Goal: Task Accomplishment & Management: Manage account settings

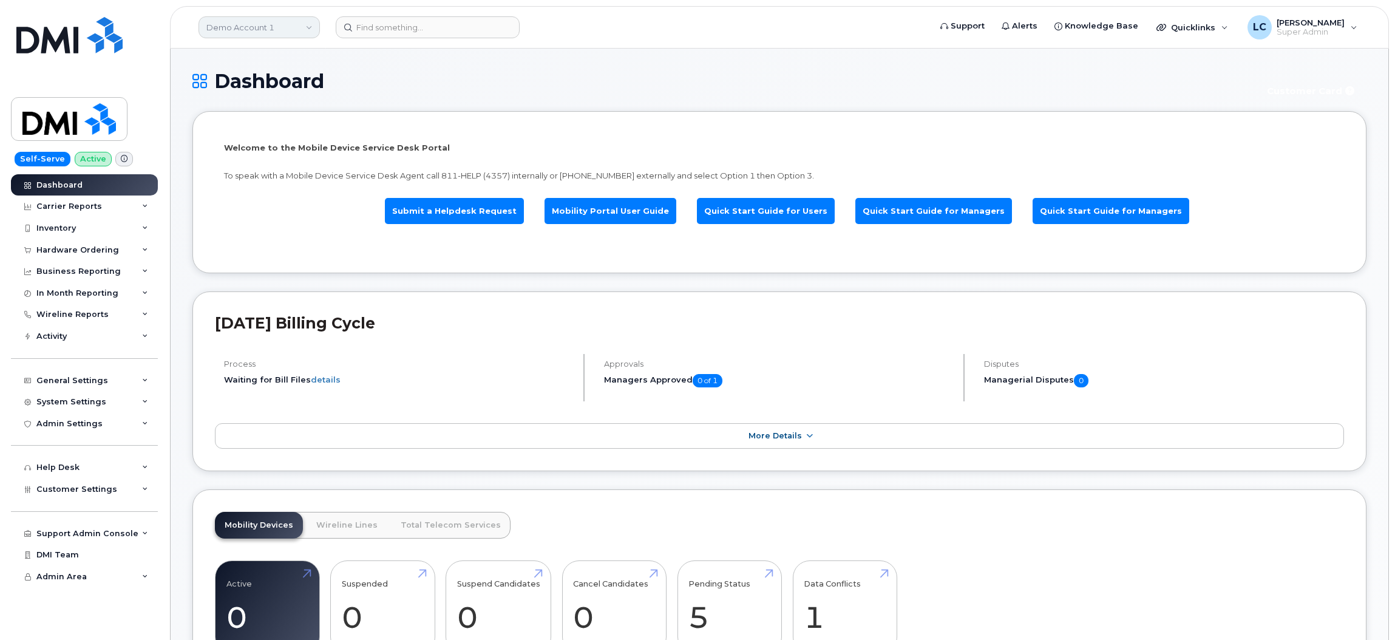
click at [262, 24] on link "Demo Account 1" at bounding box center [259, 27] width 121 height 22
click at [259, 60] on input at bounding box center [289, 58] width 159 height 22
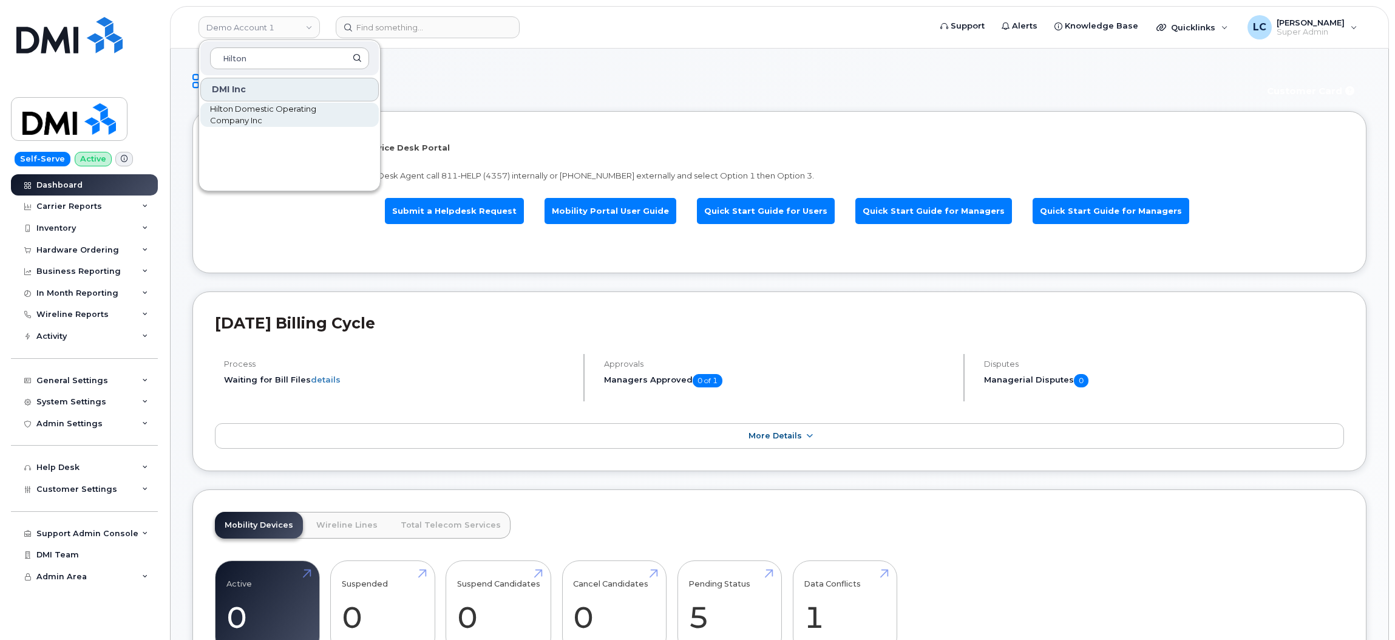
type input "Hilton"
click at [278, 115] on span "Hilton Domestic Operating Company Inc" at bounding box center [280, 115] width 140 height 24
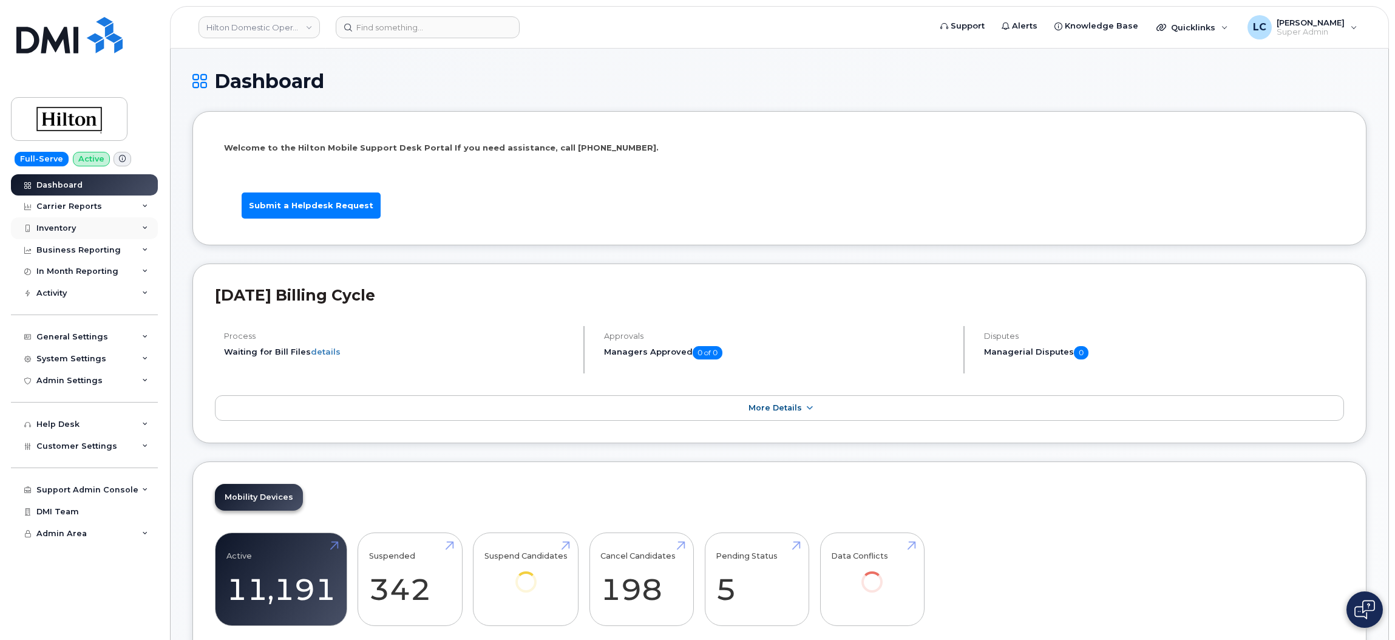
click at [90, 231] on div "Inventory" at bounding box center [84, 228] width 147 height 22
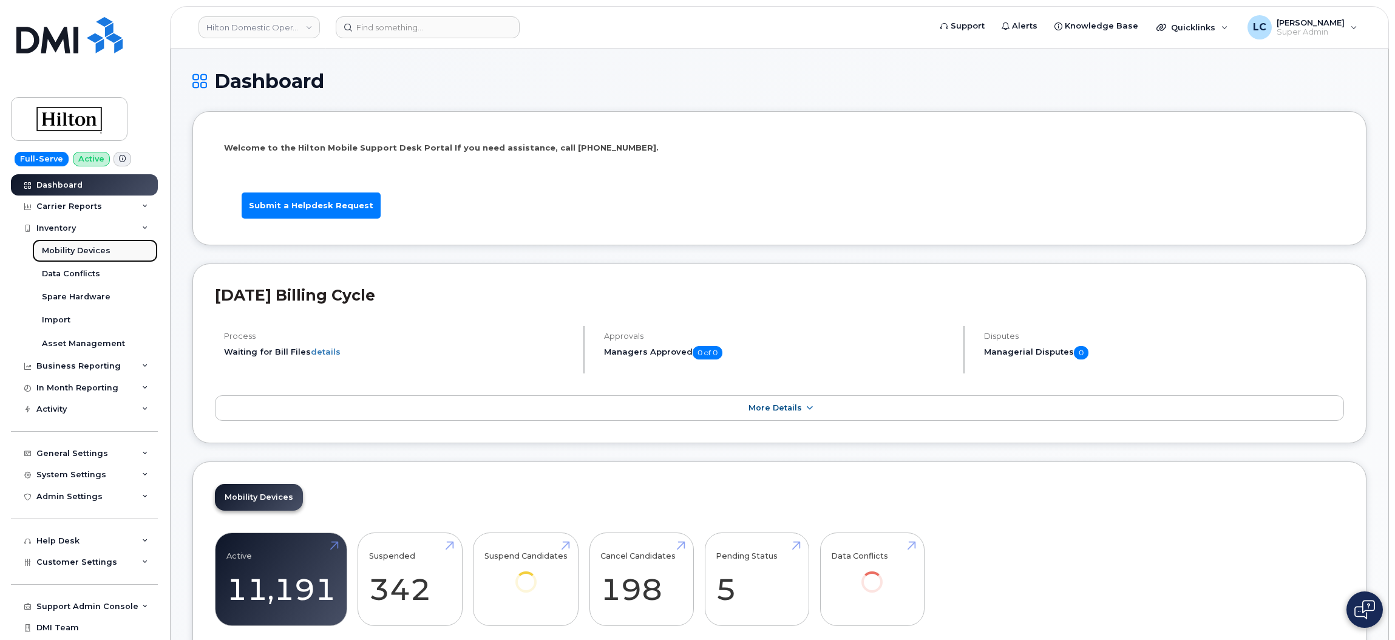
click at [76, 254] on div "Mobility Devices" at bounding box center [76, 250] width 69 height 11
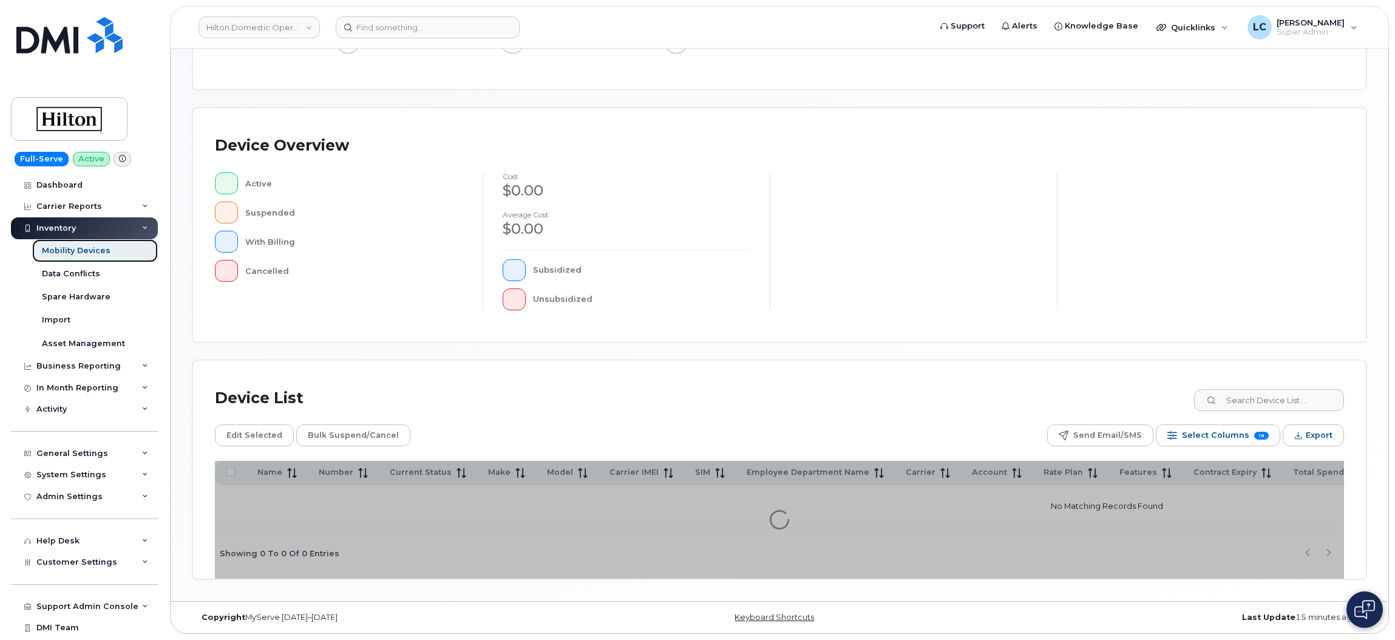
scroll to position [199, 0]
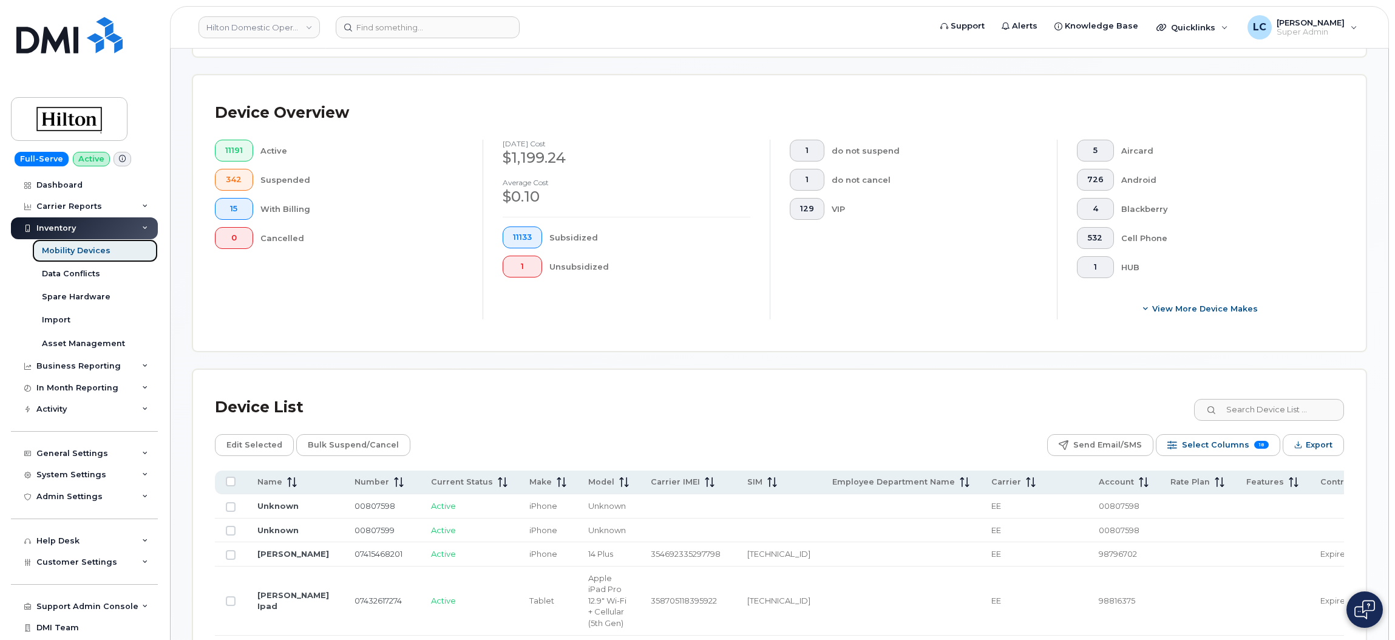
scroll to position [252, 0]
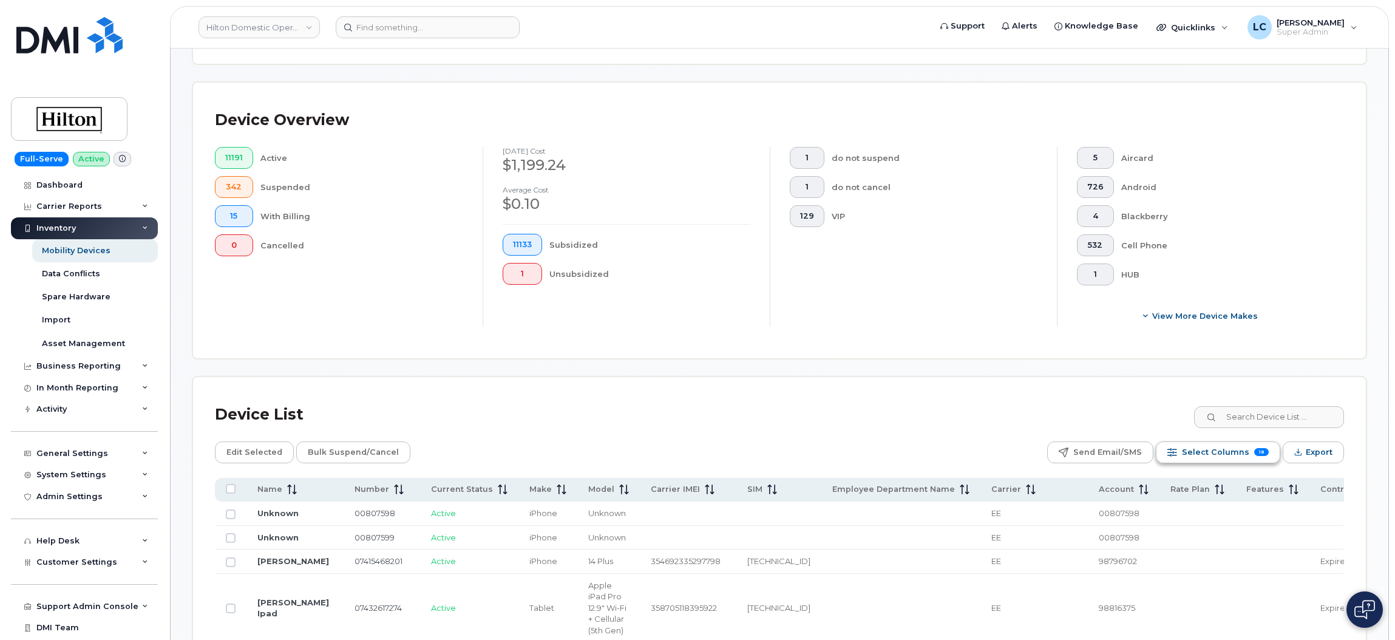
click at [1222, 454] on span "Select Columns" at bounding box center [1215, 452] width 67 height 18
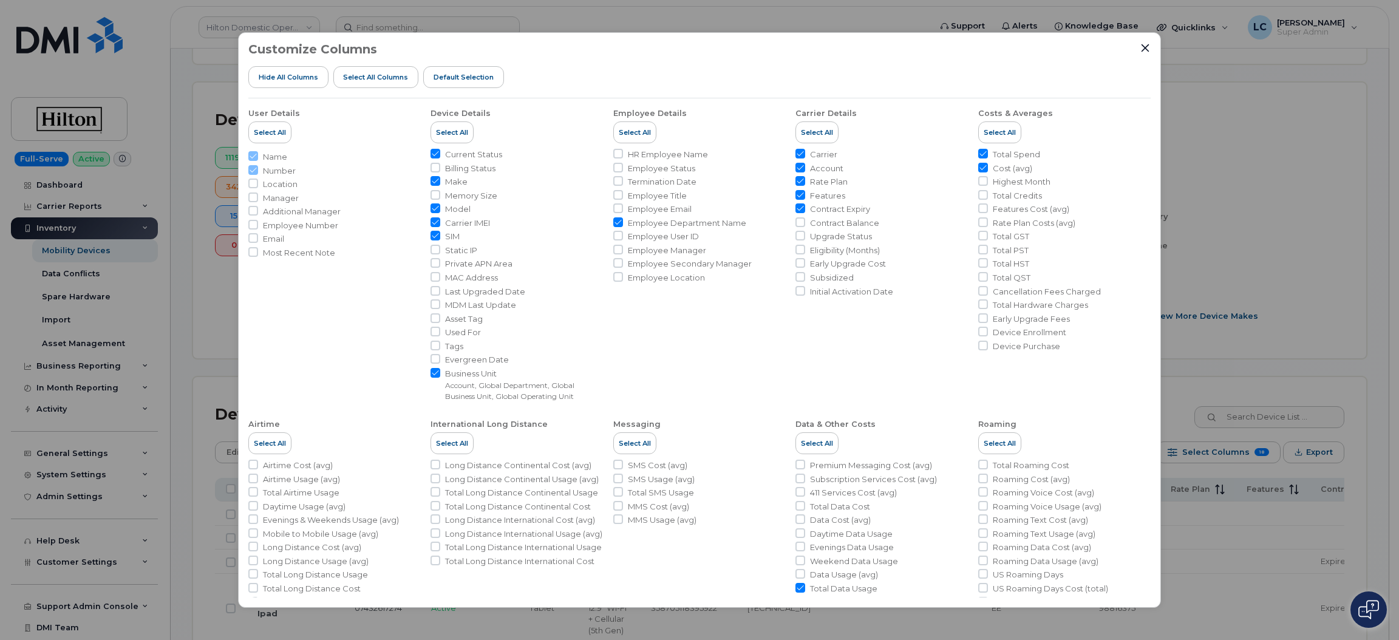
click at [1229, 181] on div "Customize Columns Hide All Columns Select all Columns Default Selection User De…" at bounding box center [699, 320] width 1399 height 640
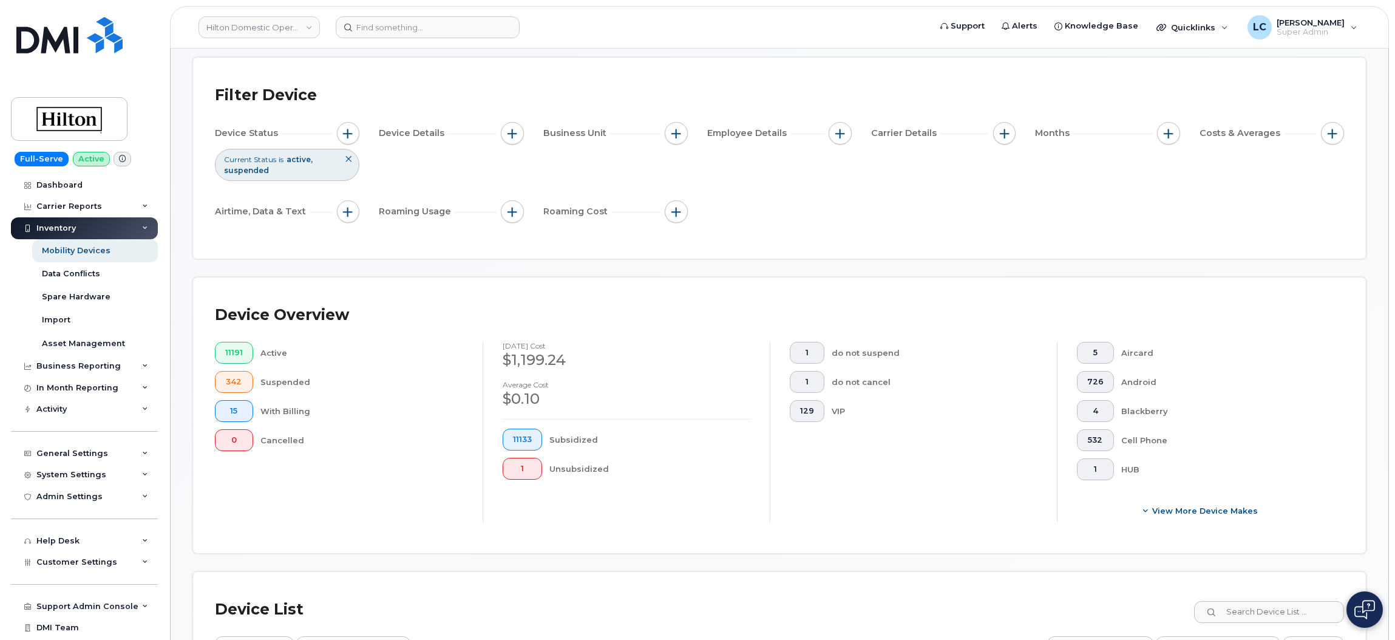
scroll to position [56, 0]
click at [846, 133] on button "button" at bounding box center [840, 134] width 23 height 23
click at [923, 264] on label "Employee Department Name" at bounding box center [917, 267] width 126 height 12
click at [848, 264] on input "Employee Department Name" at bounding box center [844, 267] width 10 height 10
checkbox input "true"
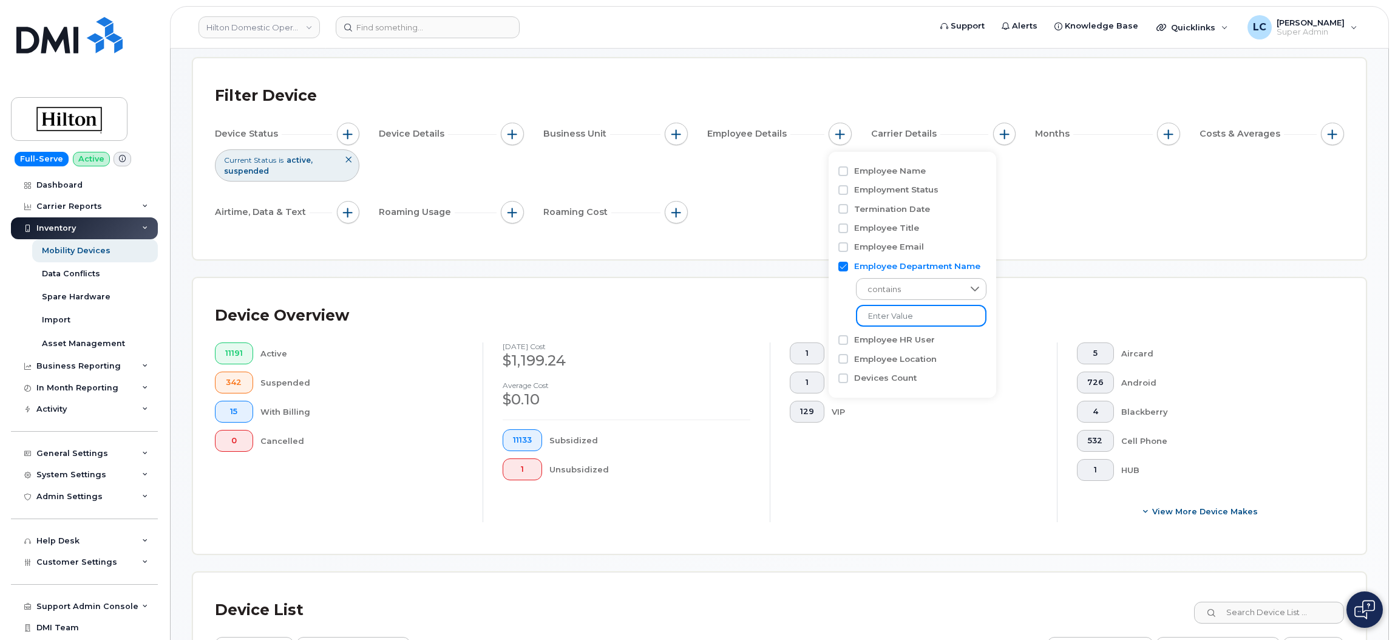
click at [905, 315] on input at bounding box center [921, 316] width 131 height 22
paste input "KOAHW"
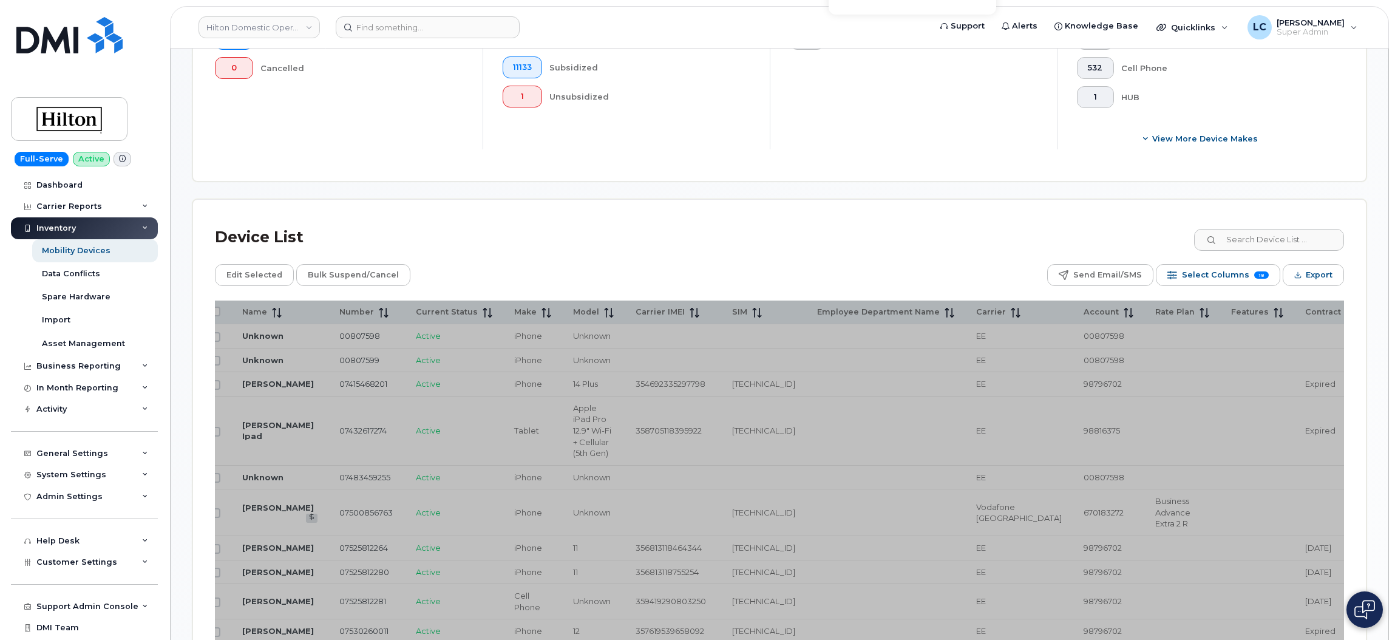
scroll to position [437, 0]
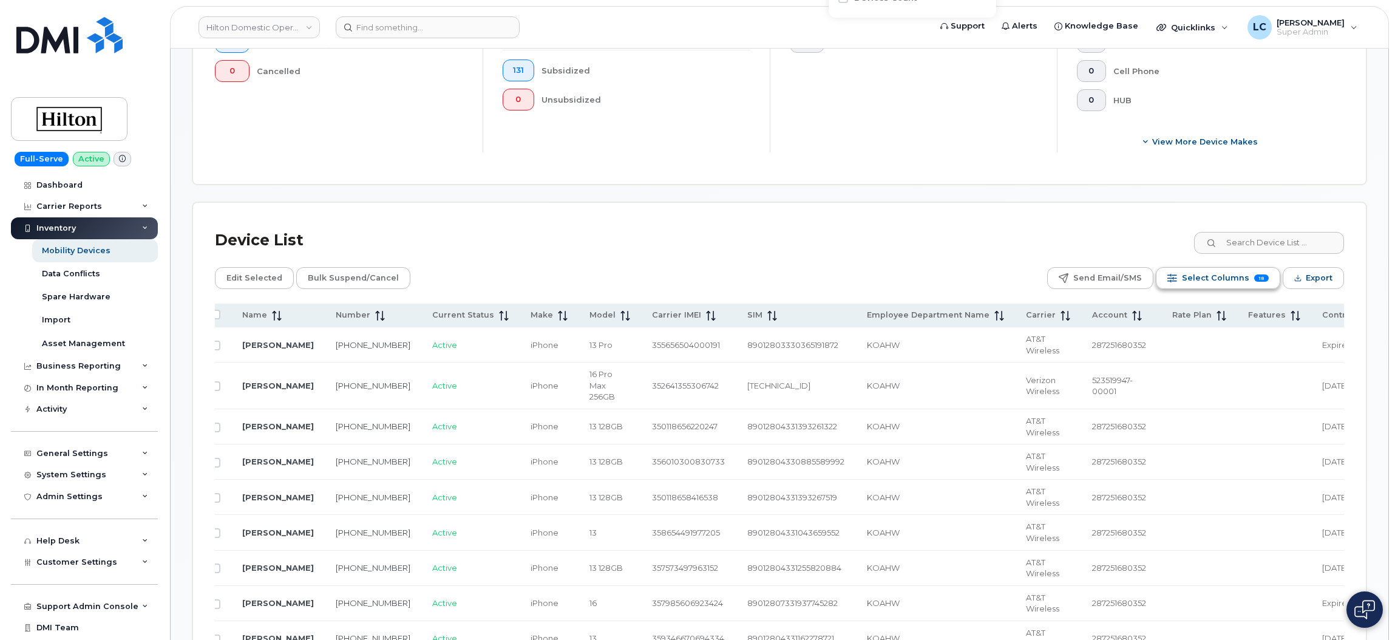
type input "KOAHW"
click at [1243, 269] on span "Select Columns" at bounding box center [1215, 278] width 67 height 18
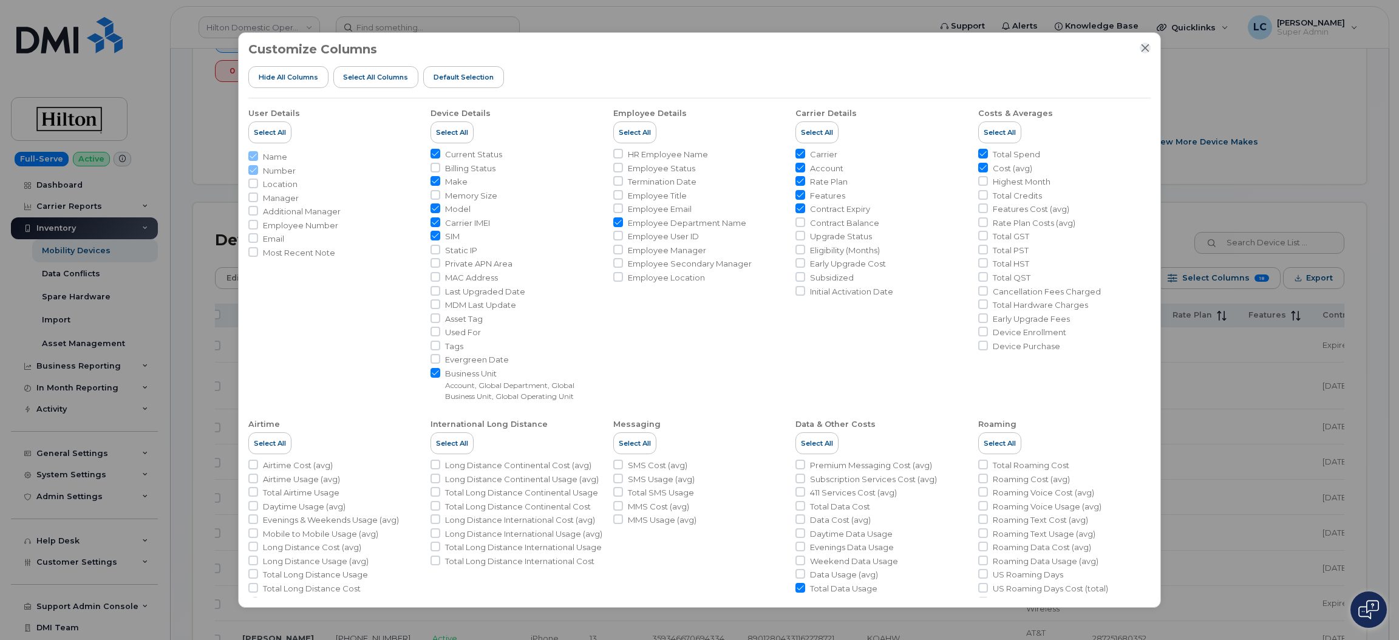
click at [1146, 46] on icon "Close" at bounding box center [1146, 48] width 8 height 8
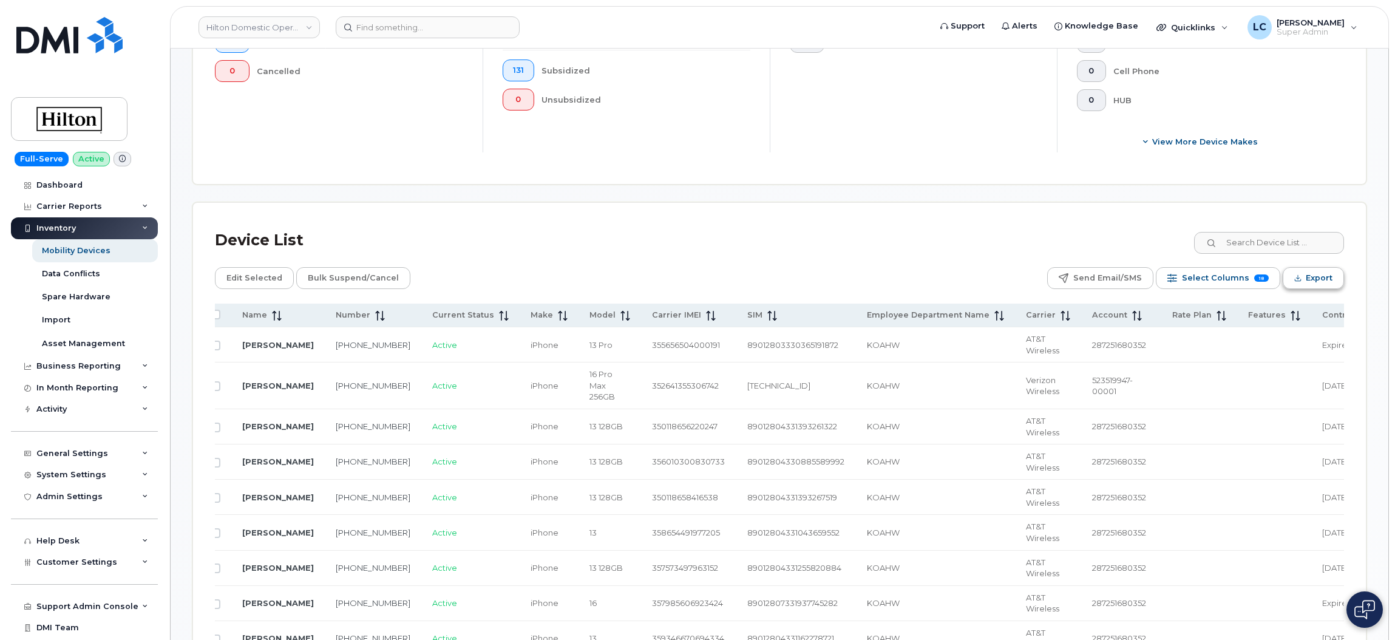
click at [1313, 278] on span "Export" at bounding box center [1319, 278] width 27 height 18
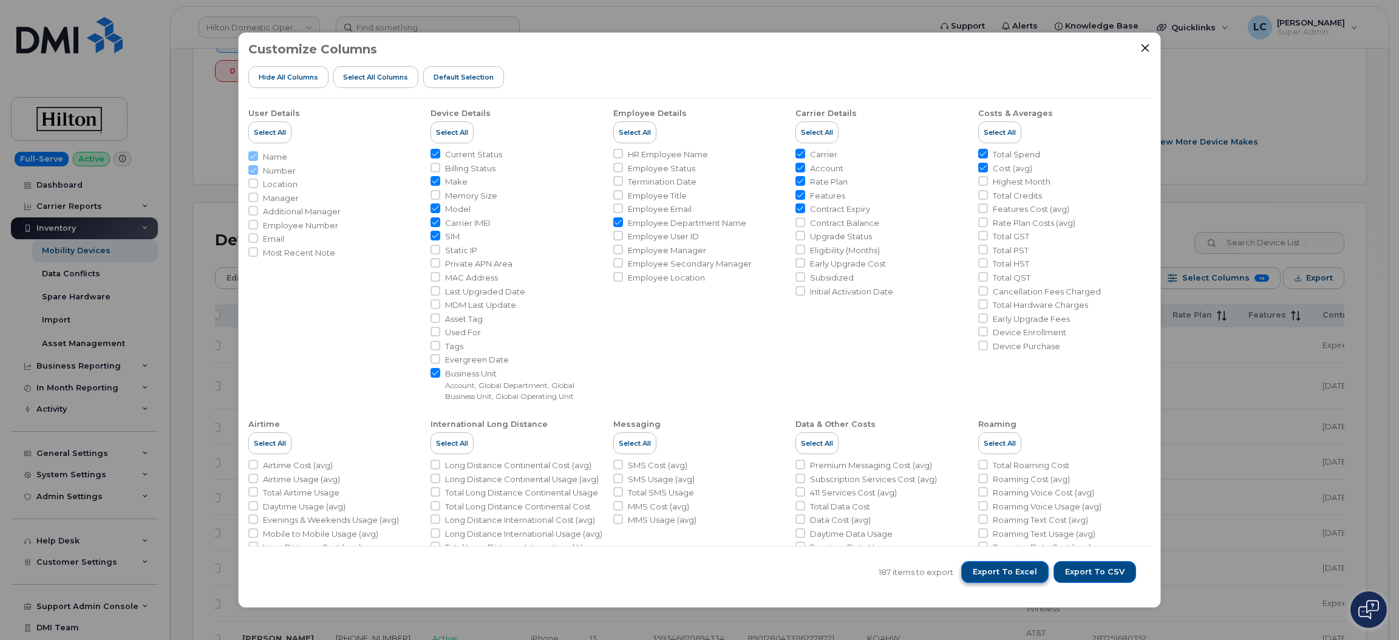
click at [1023, 568] on span "Export to Excel" at bounding box center [1005, 572] width 64 height 11
click at [1284, 178] on div "Customize Columns Hide All Columns Select all Columns Default Selection User De…" at bounding box center [699, 320] width 1399 height 640
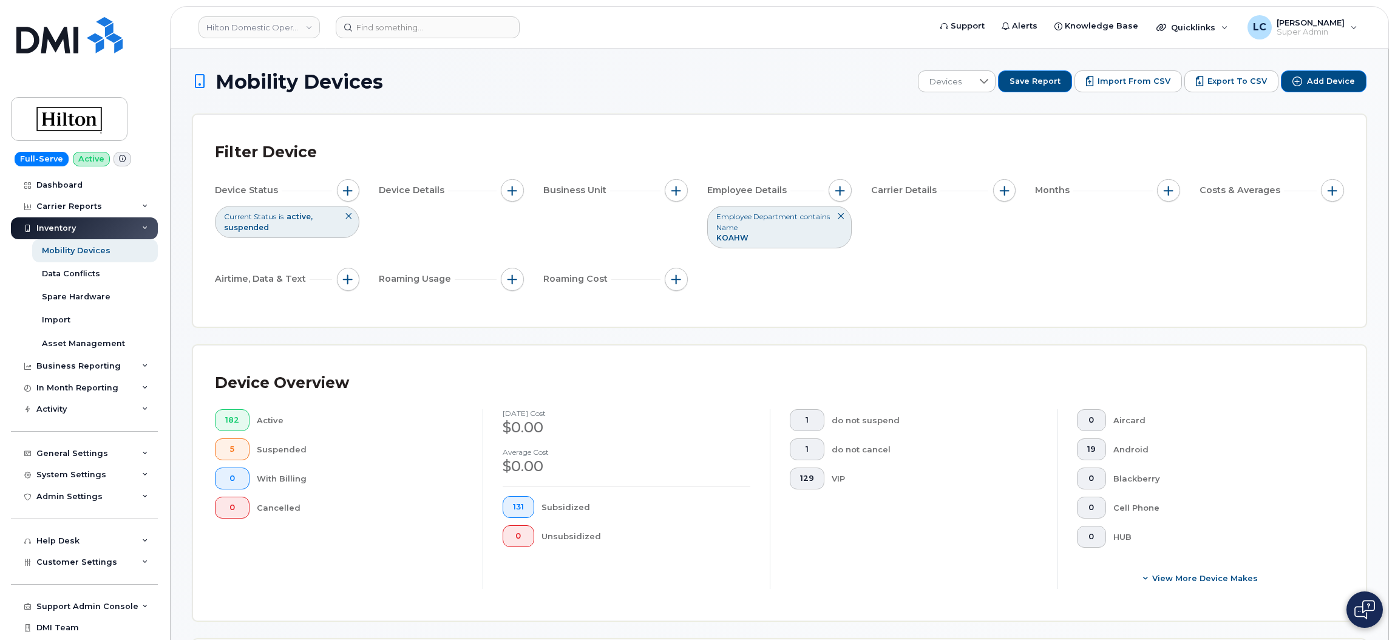
click at [840, 220] on icon at bounding box center [840, 216] width 7 height 7
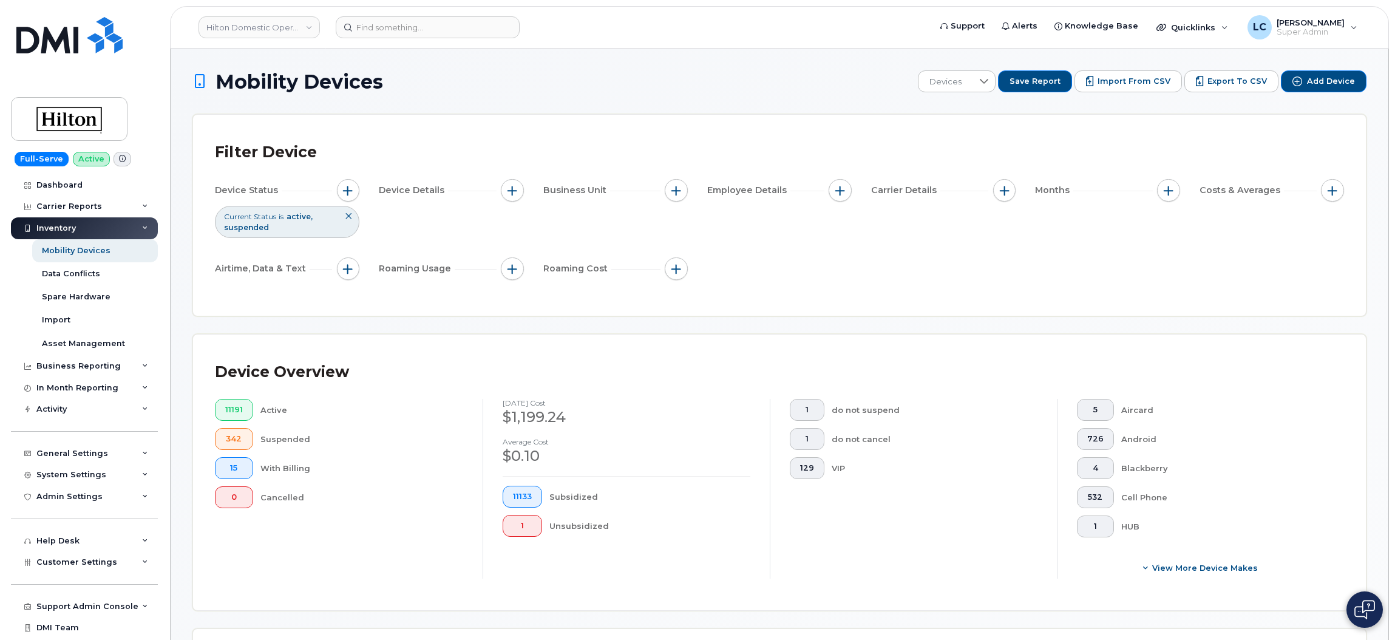
drag, startPoint x: 842, startPoint y: 194, endPoint x: 857, endPoint y: 151, distance: 46.1
click at [857, 151] on div "Filter Device Device Status Current Status is active suspended Device Details B…" at bounding box center [779, 215] width 1129 height 157
click at [840, 192] on span "button" at bounding box center [841, 191] width 10 height 10
click at [899, 324] on label "Employee Department Name" at bounding box center [917, 323] width 126 height 12
click at [848, 324] on input "Employee Department Name" at bounding box center [844, 323] width 10 height 10
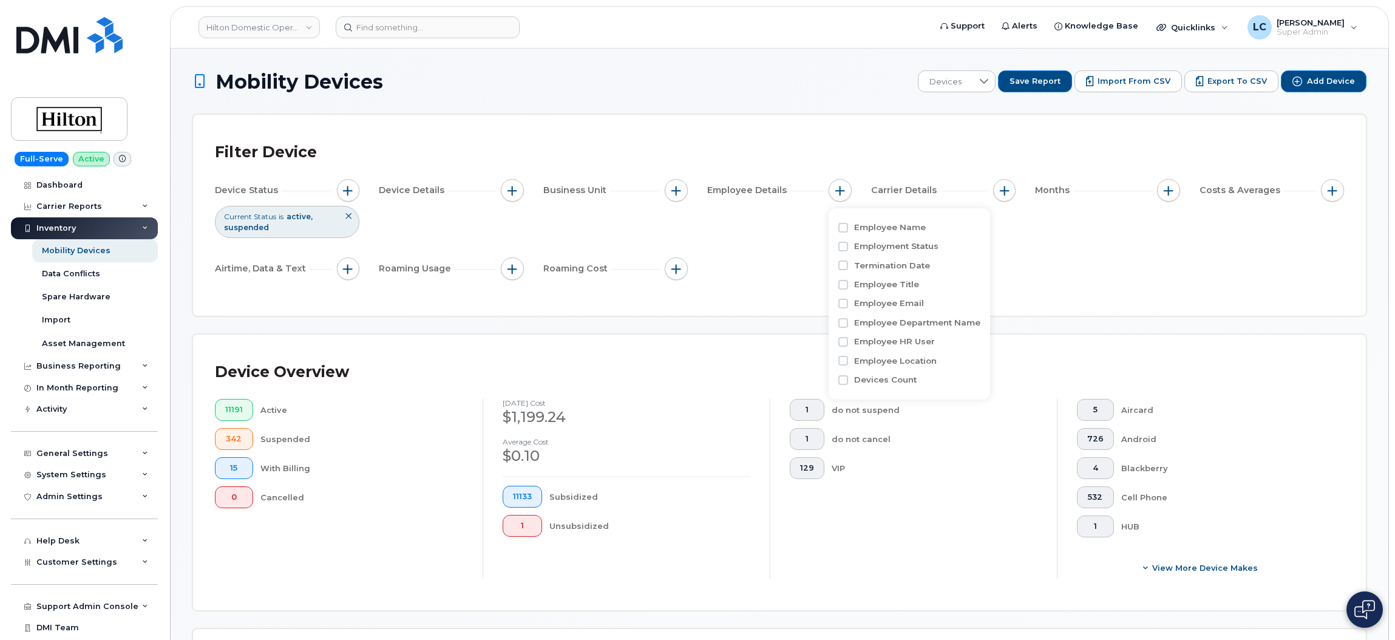
checkbox input "true"
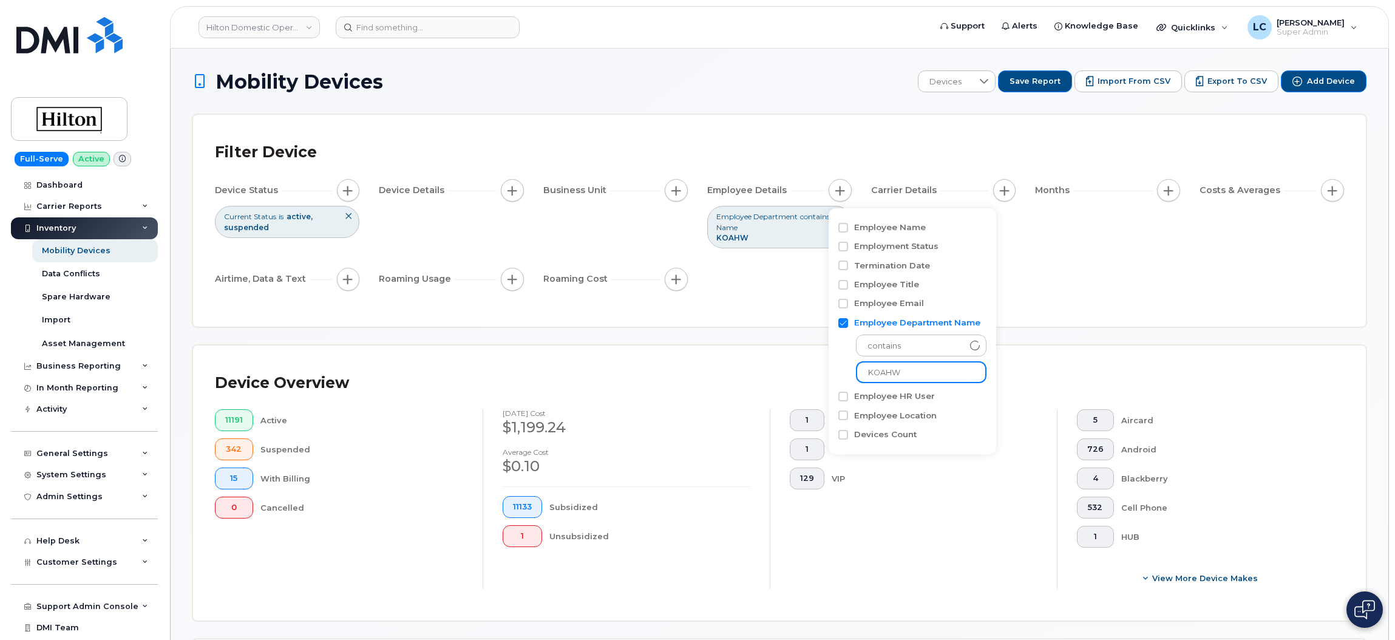
click at [898, 370] on input "KOAHW" at bounding box center [921, 372] width 131 height 22
drag, startPoint x: 906, startPoint y: 372, endPoint x: 866, endPoint y: 377, distance: 40.4
click at [866, 377] on input "KOAHW" at bounding box center [921, 372] width 131 height 22
paste input "MSYNH"
type input "MSYNH"
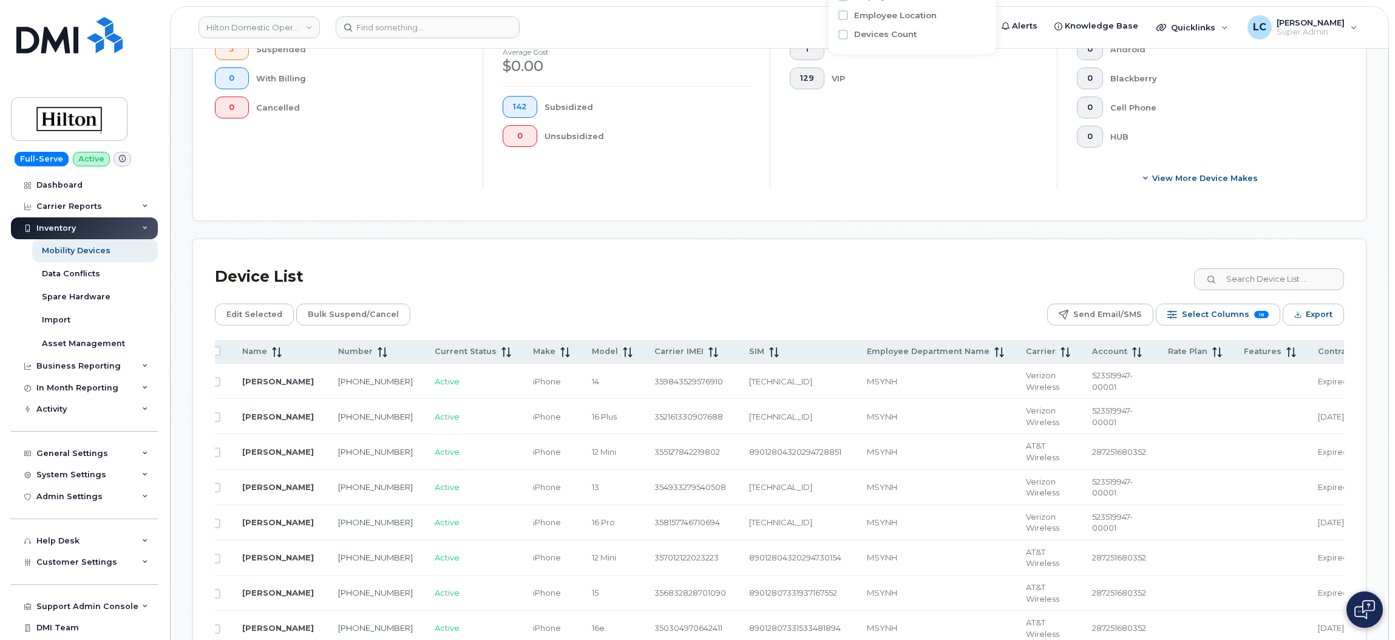
scroll to position [432, 0]
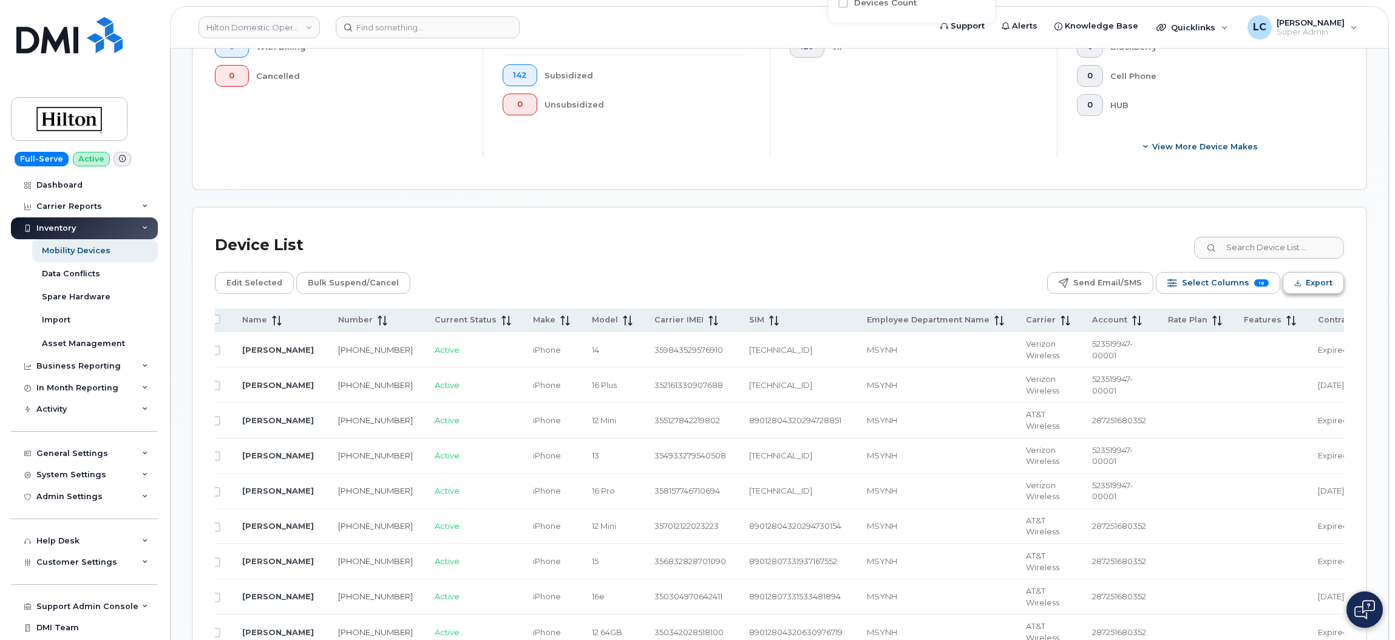
click at [1301, 282] on icon "Export" at bounding box center [1299, 283] width 8 height 8
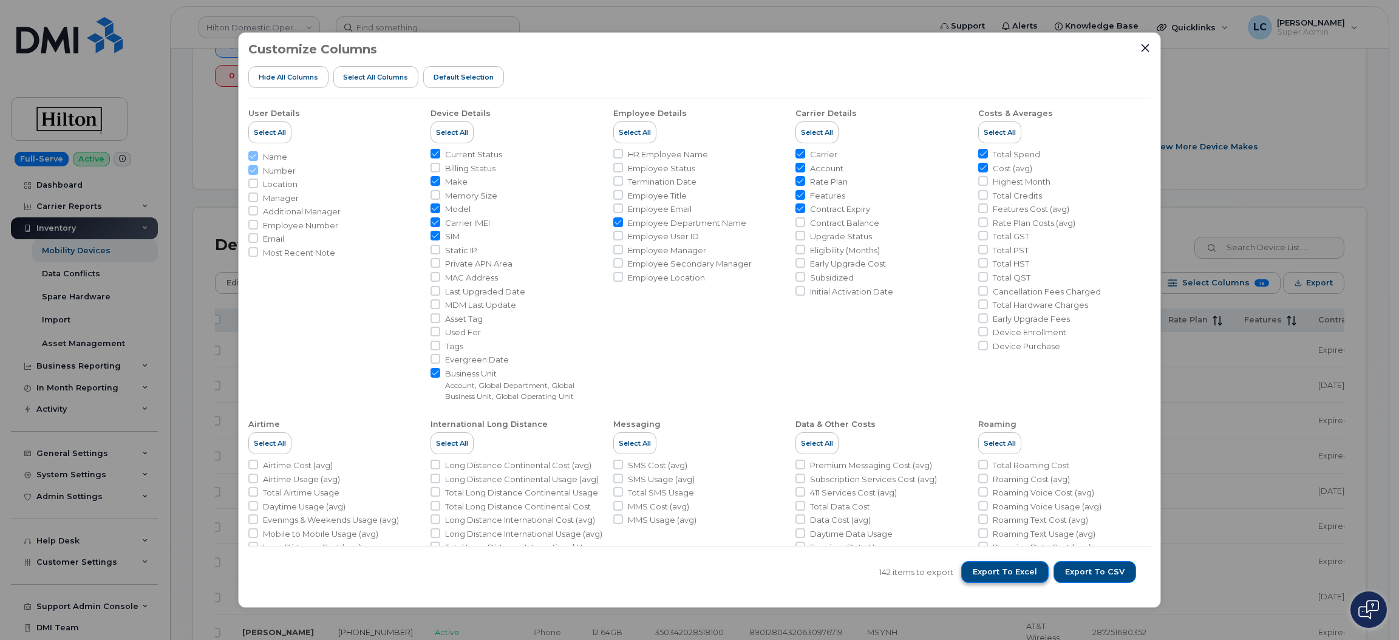
click at [1029, 568] on span "Export to Excel" at bounding box center [1005, 572] width 64 height 11
click at [1267, 108] on div "Customize Columns Hide All Columns Select all Columns Default Selection User De…" at bounding box center [699, 320] width 1399 height 640
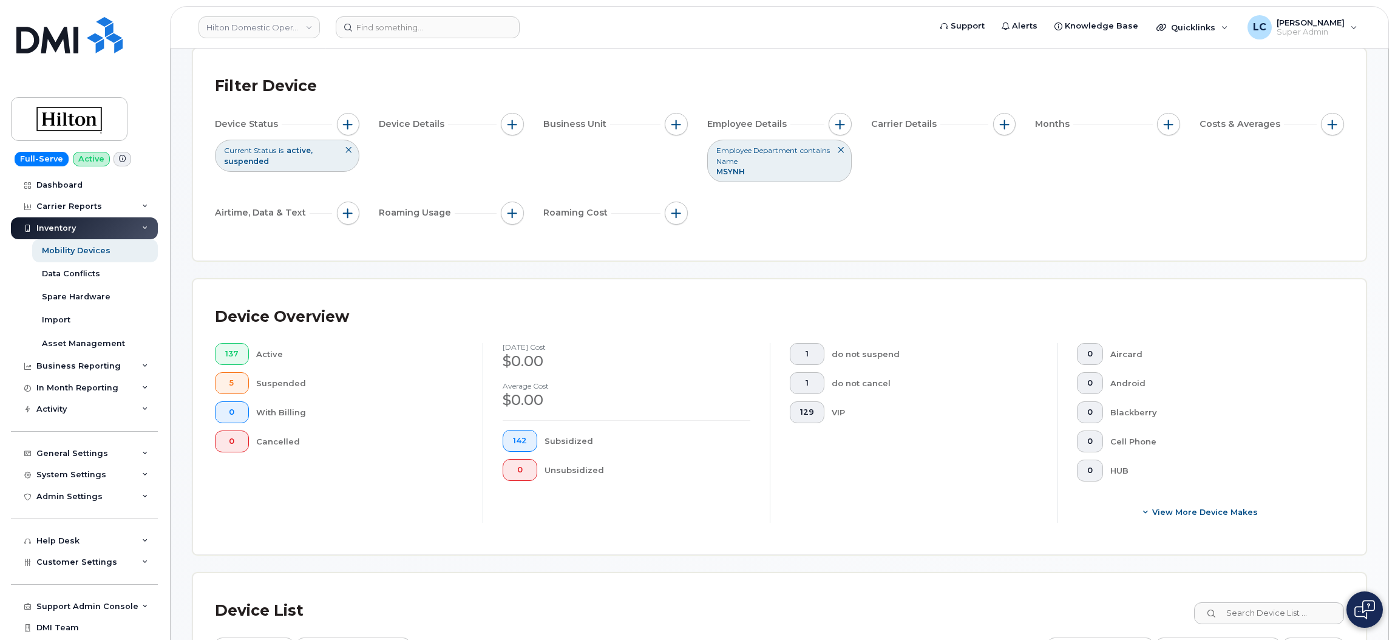
scroll to position [0, 0]
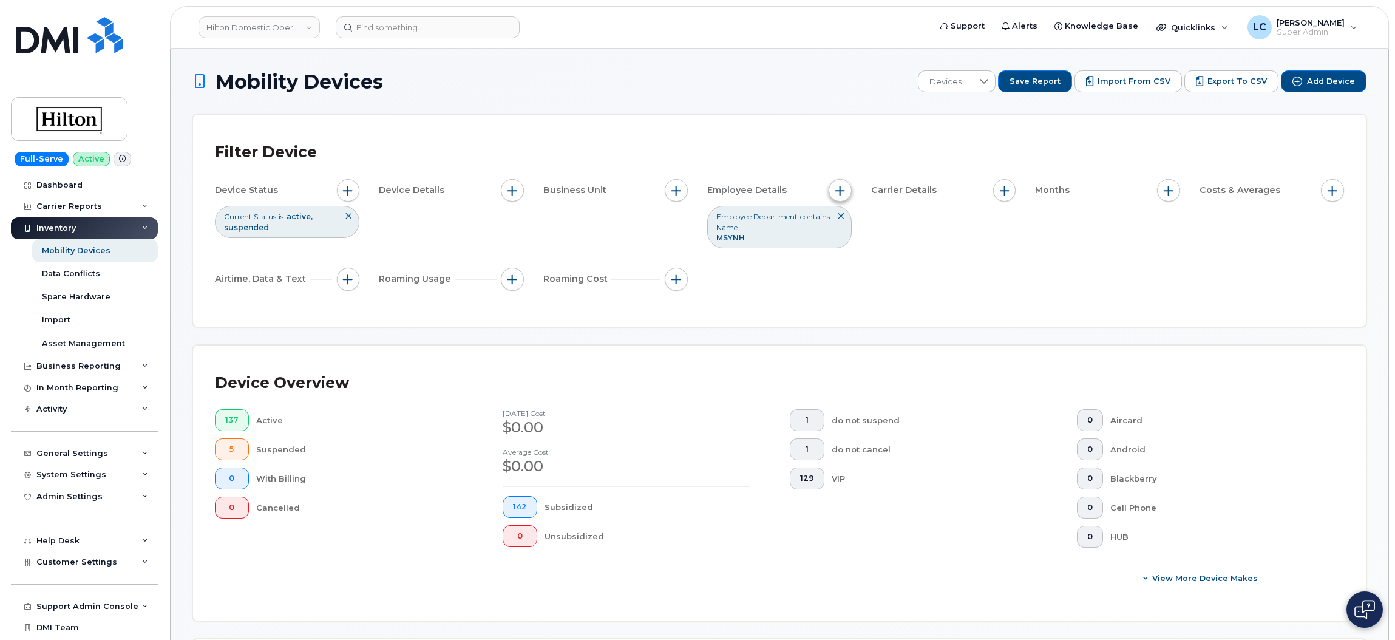
click at [842, 185] on button "button" at bounding box center [840, 190] width 23 height 23
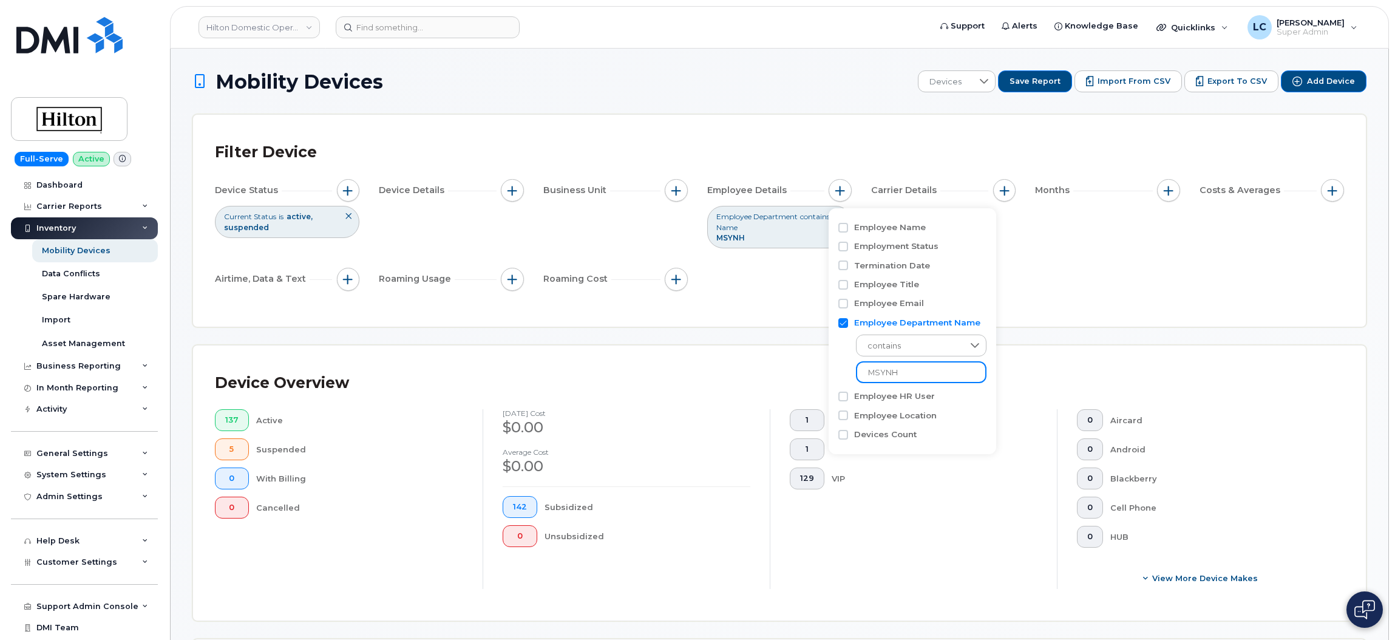
drag, startPoint x: 910, startPoint y: 367, endPoint x: 837, endPoint y: 384, distance: 75.0
click at [837, 384] on div "Employee Name Employment Status Termination Date Employee Title Employee Email …" at bounding box center [913, 331] width 168 height 246
paste input "FLLGR"
type input "FLLGR"
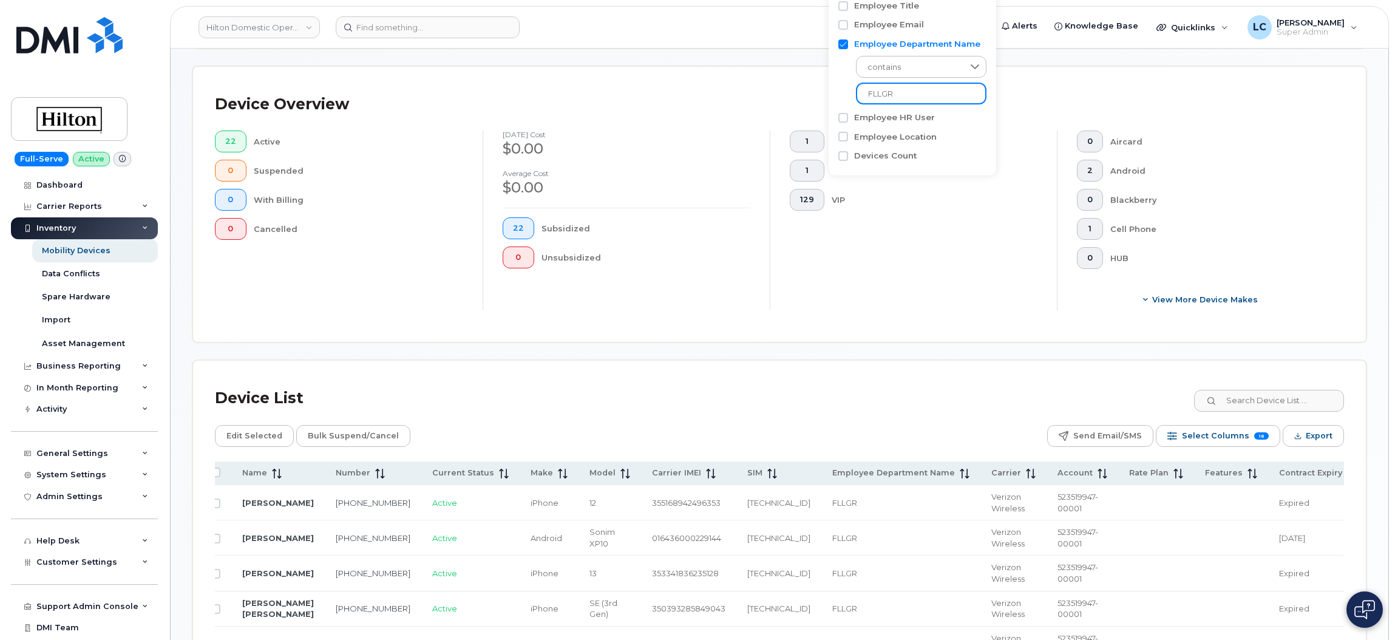
scroll to position [296, 0]
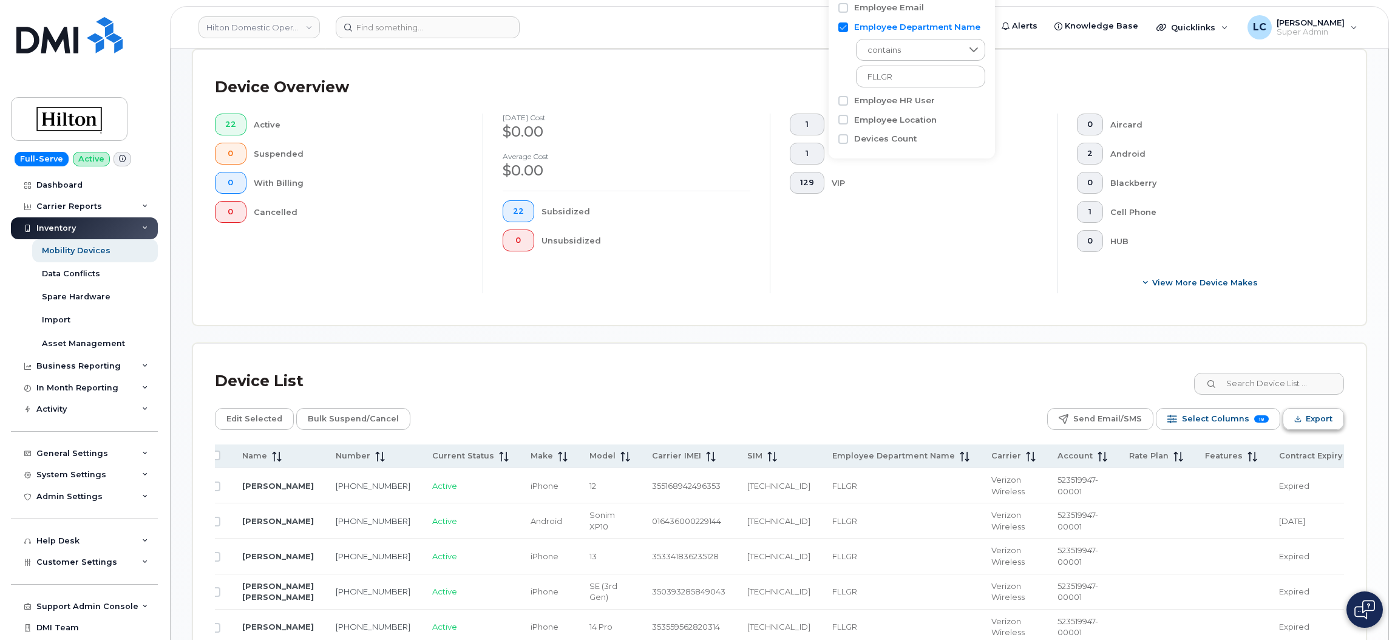
click at [1329, 425] on span "Export" at bounding box center [1319, 419] width 27 height 18
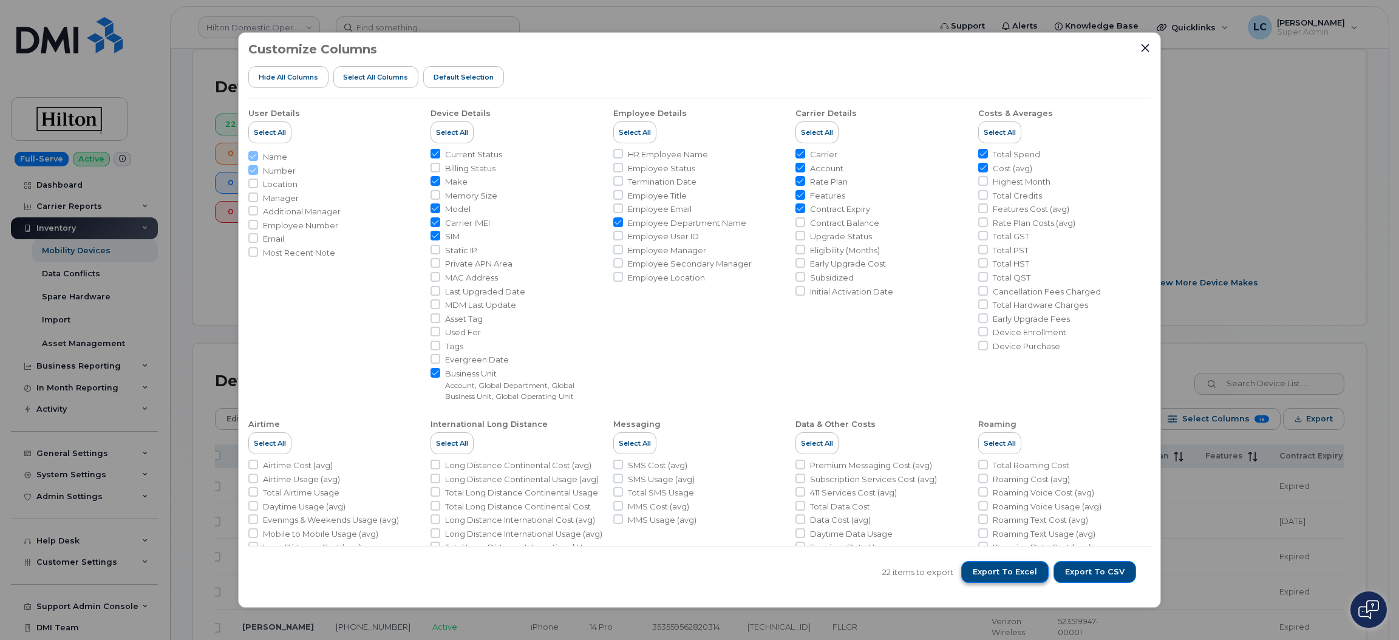
click at [1006, 570] on span "Export to Excel" at bounding box center [1005, 572] width 64 height 11
click at [1145, 49] on icon "Close" at bounding box center [1145, 48] width 10 height 10
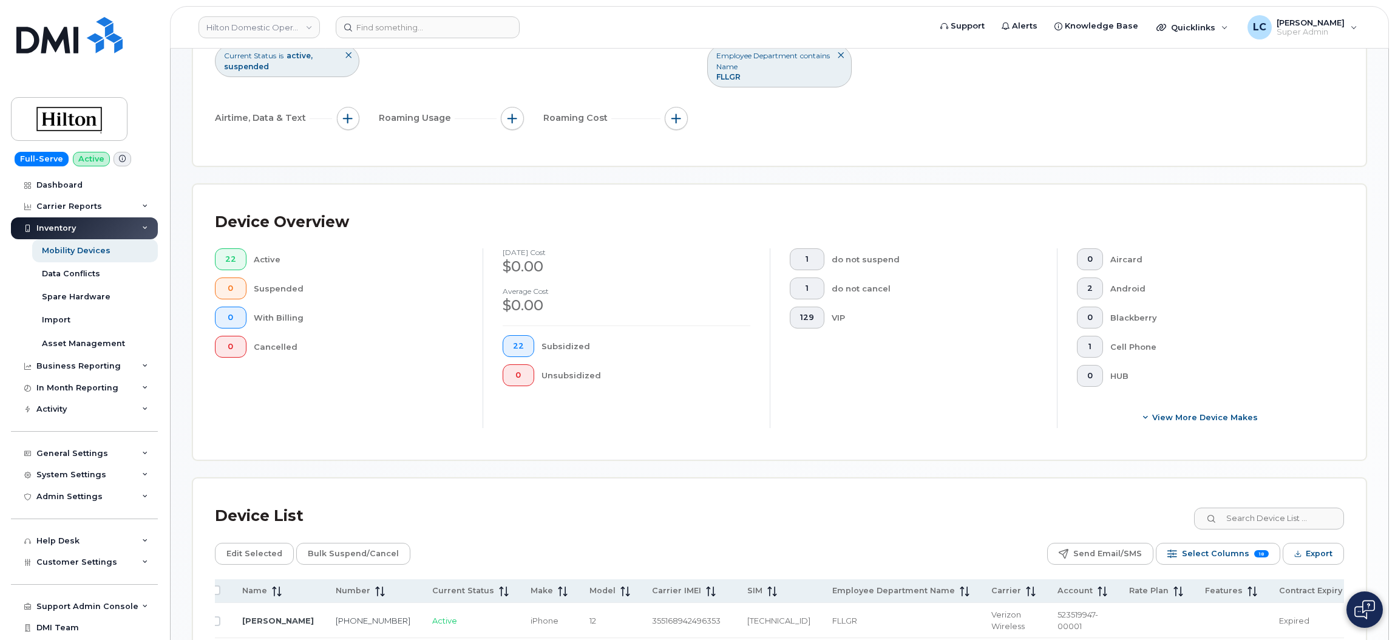
scroll to position [0, 0]
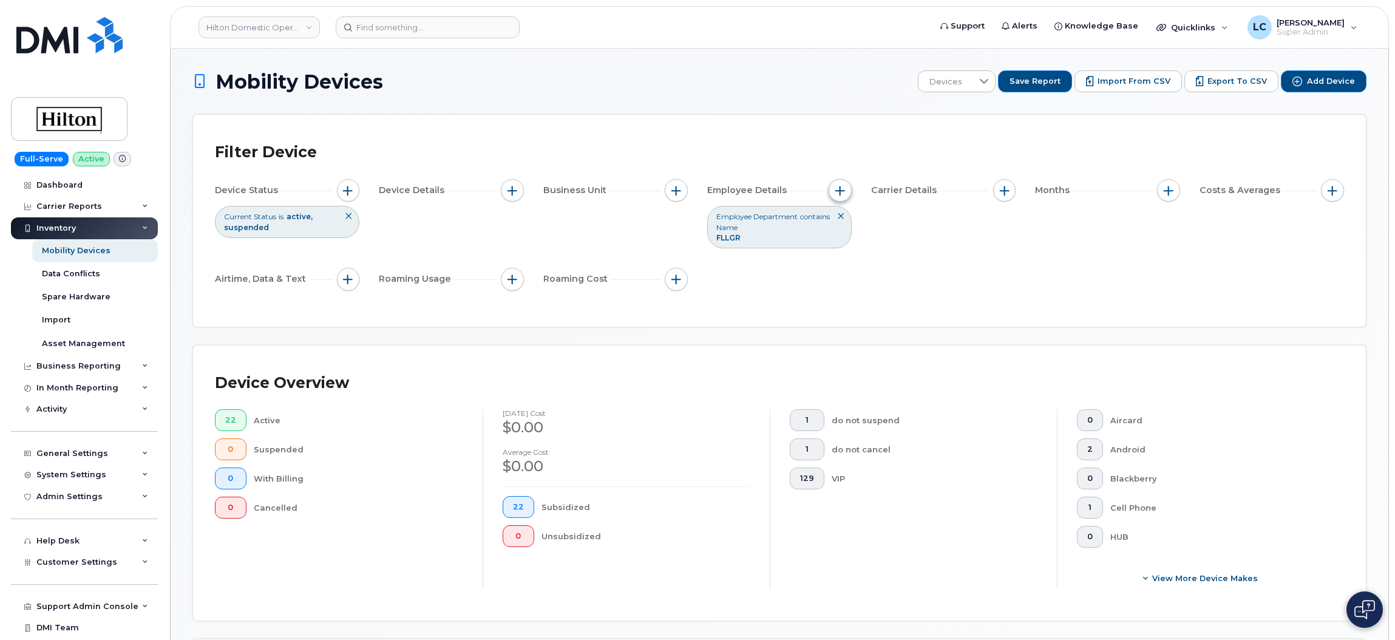
click at [840, 189] on span "button" at bounding box center [841, 191] width 10 height 10
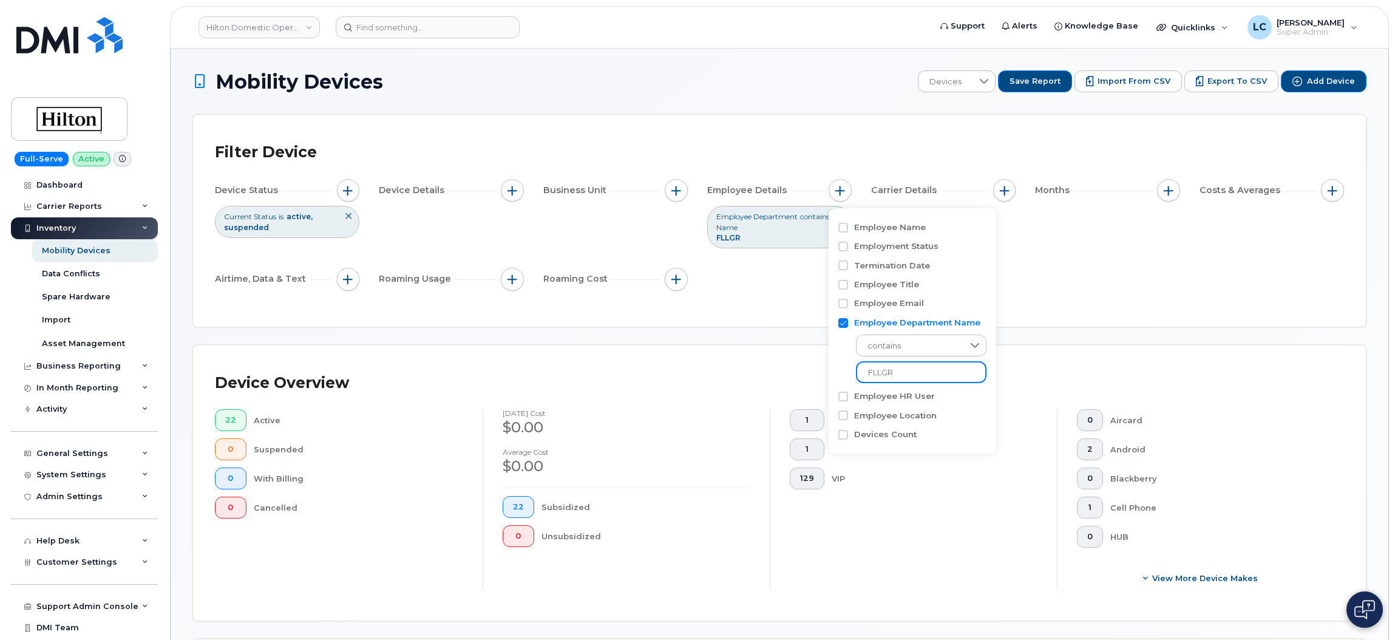
drag, startPoint x: 927, startPoint y: 364, endPoint x: 799, endPoint y: 382, distance: 130.0
type input "LAXAV"
click at [1188, 295] on div "Filter Device Device Status Current Status is active suspended Device Details B…" at bounding box center [779, 221] width 1129 height 168
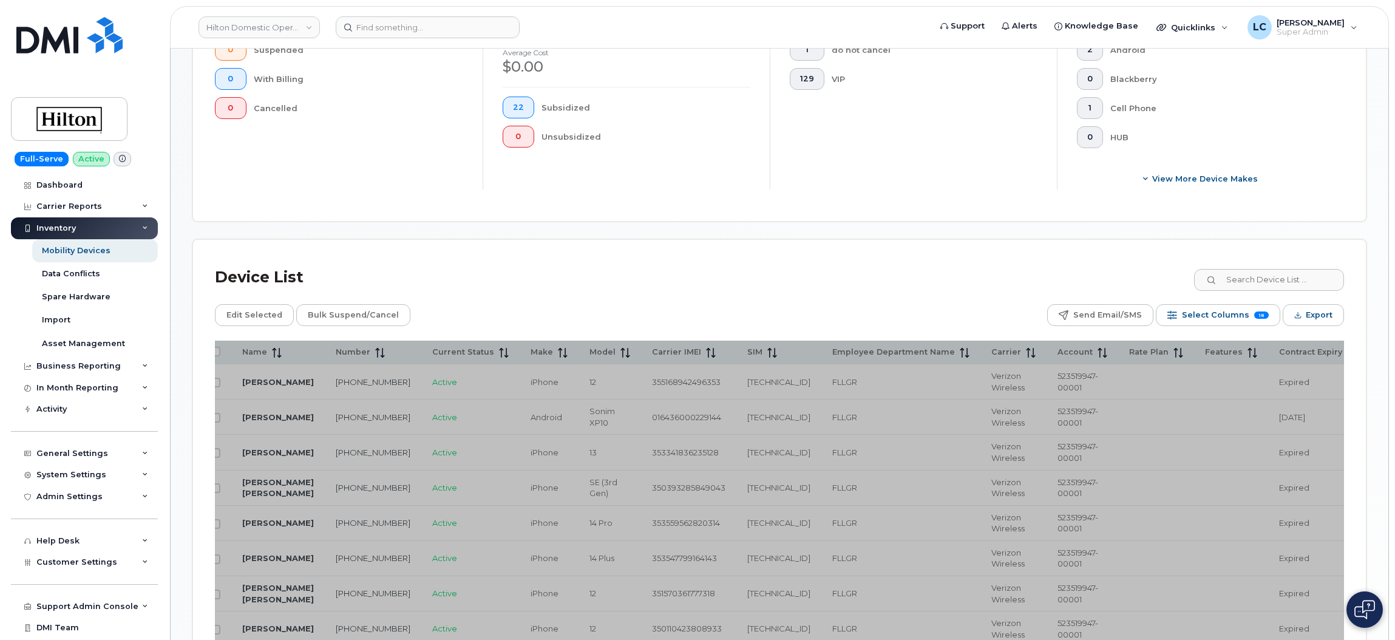
scroll to position [400, 0]
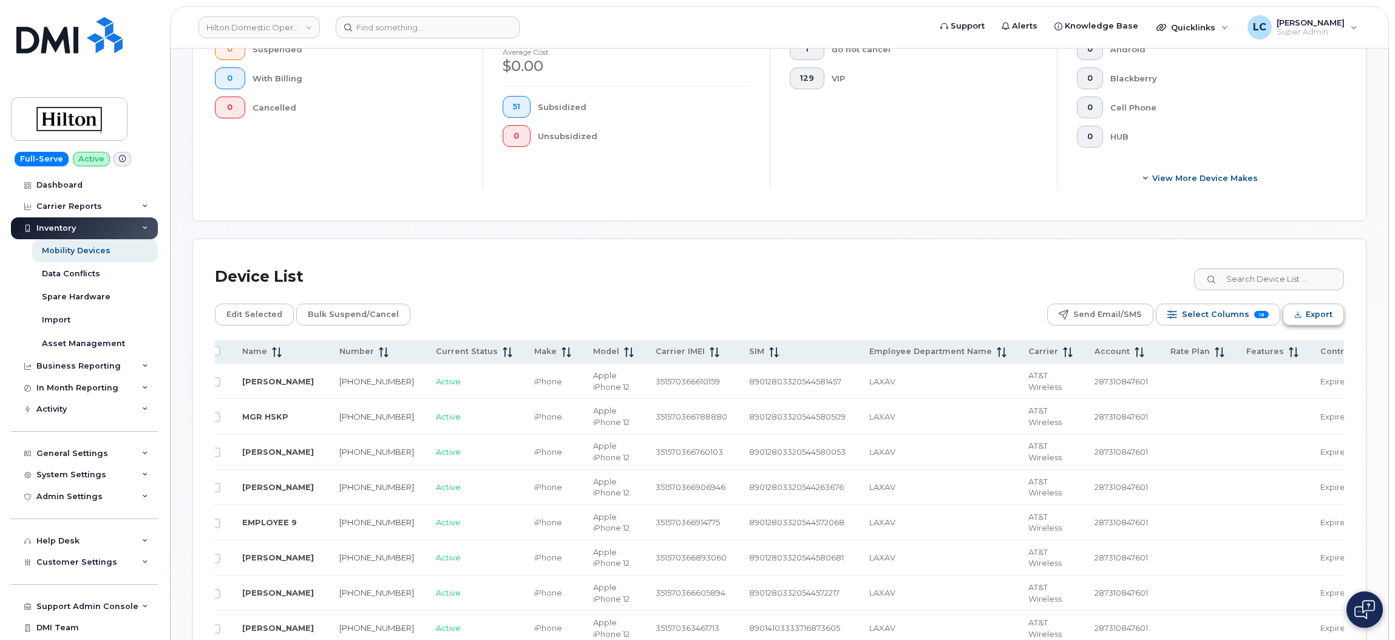
click at [1309, 315] on span "Export" at bounding box center [1319, 314] width 27 height 18
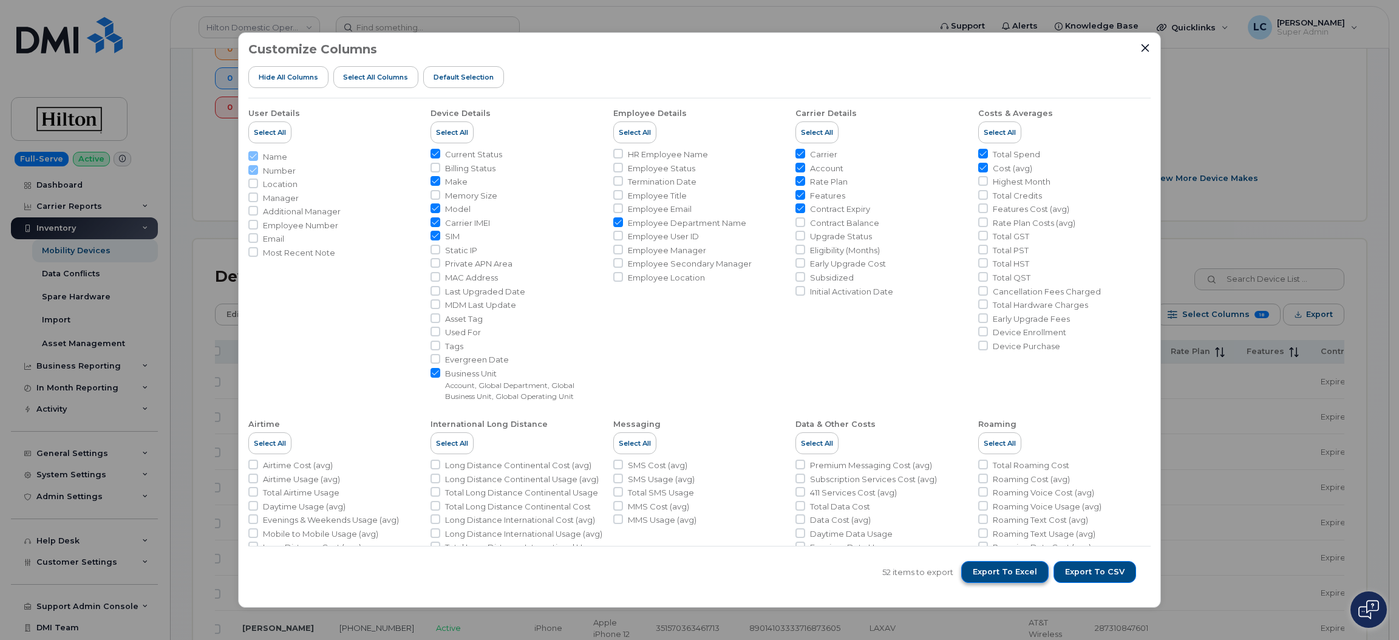
click at [1023, 573] on span "Export to Excel" at bounding box center [1005, 572] width 64 height 11
click at [1228, 108] on div "Customize Columns Hide All Columns Select all Columns Default Selection User De…" at bounding box center [699, 320] width 1399 height 640
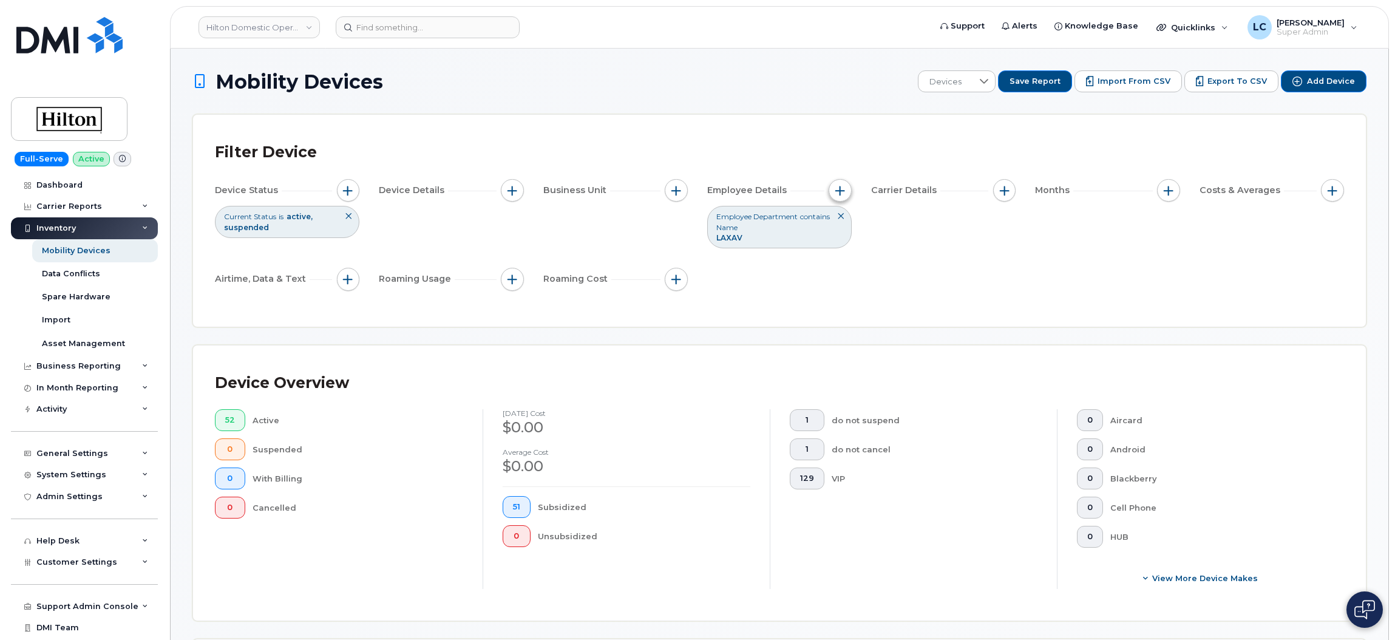
click at [841, 188] on span "button" at bounding box center [841, 191] width 10 height 10
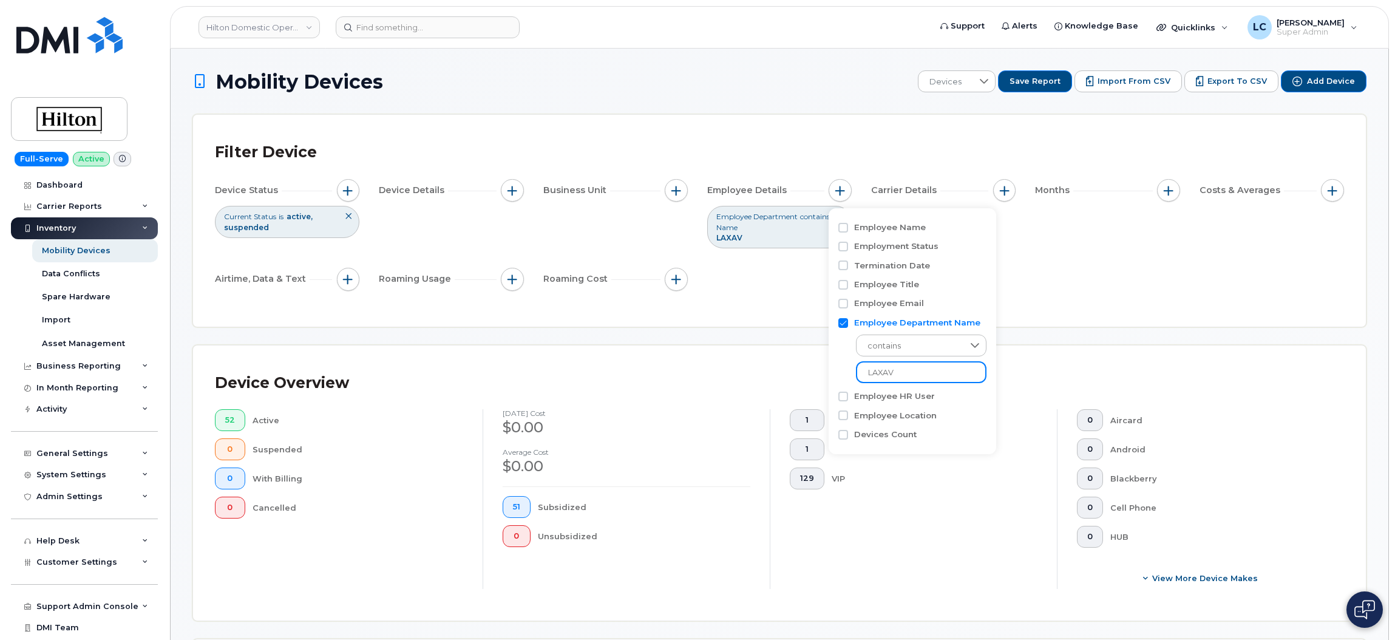
drag, startPoint x: 899, startPoint y: 370, endPoint x: 843, endPoint y: 367, distance: 55.4
click at [843, 367] on div "contains LAXAV" at bounding box center [913, 356] width 148 height 55
paste input "SANQQ"
type input "SANQQ"
click at [1088, 332] on div "Mobility Devices Devices Save Report Import from CSV Export to CSV Add Device F…" at bounding box center [779, 464] width 1174 height 788
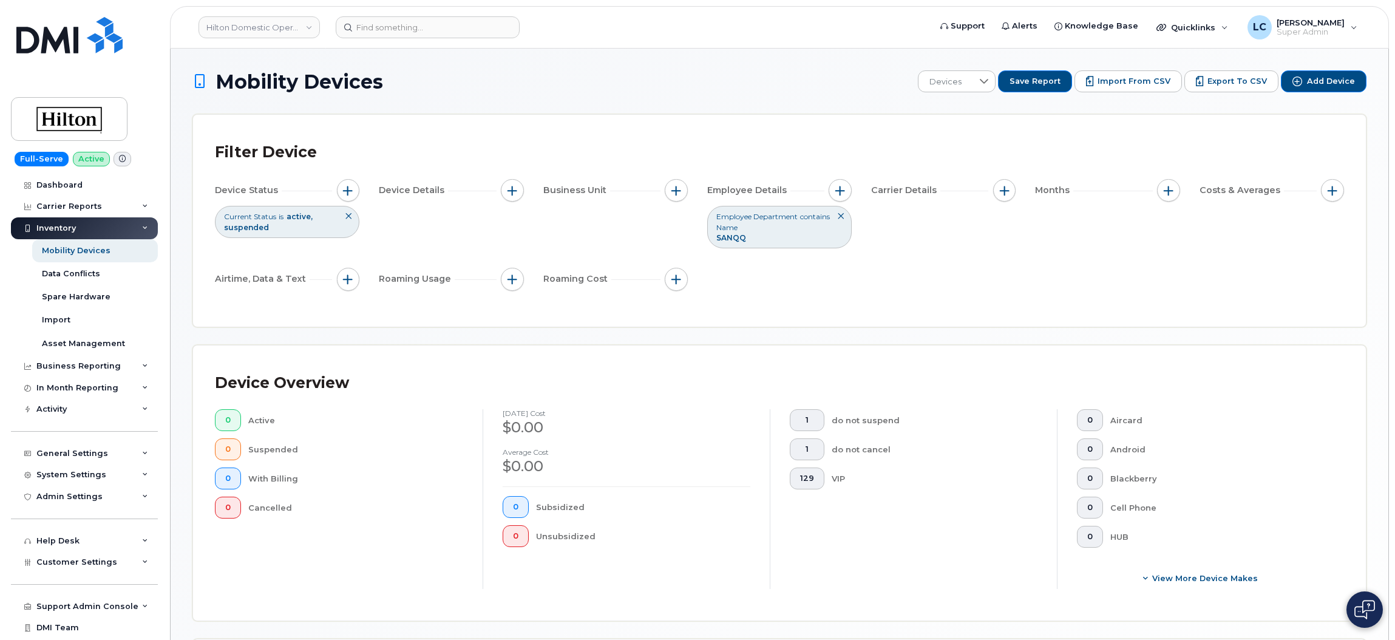
click at [837, 220] on icon at bounding box center [840, 216] width 7 height 7
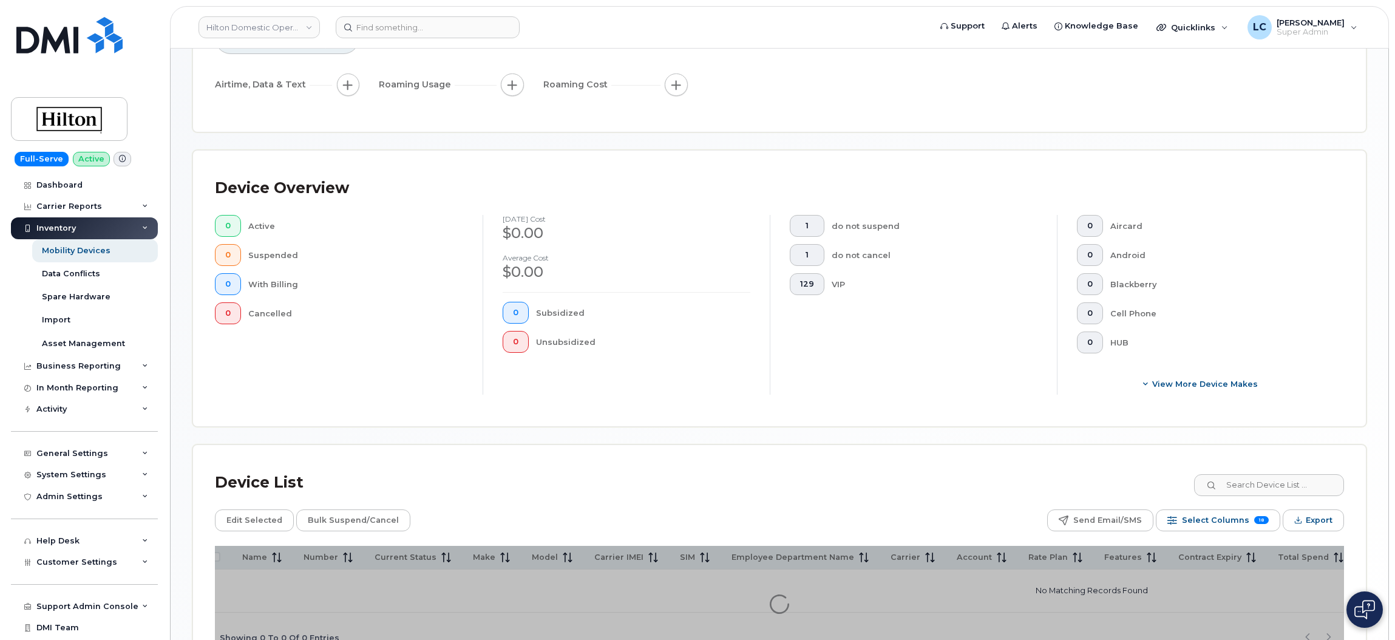
scroll to position [165, 0]
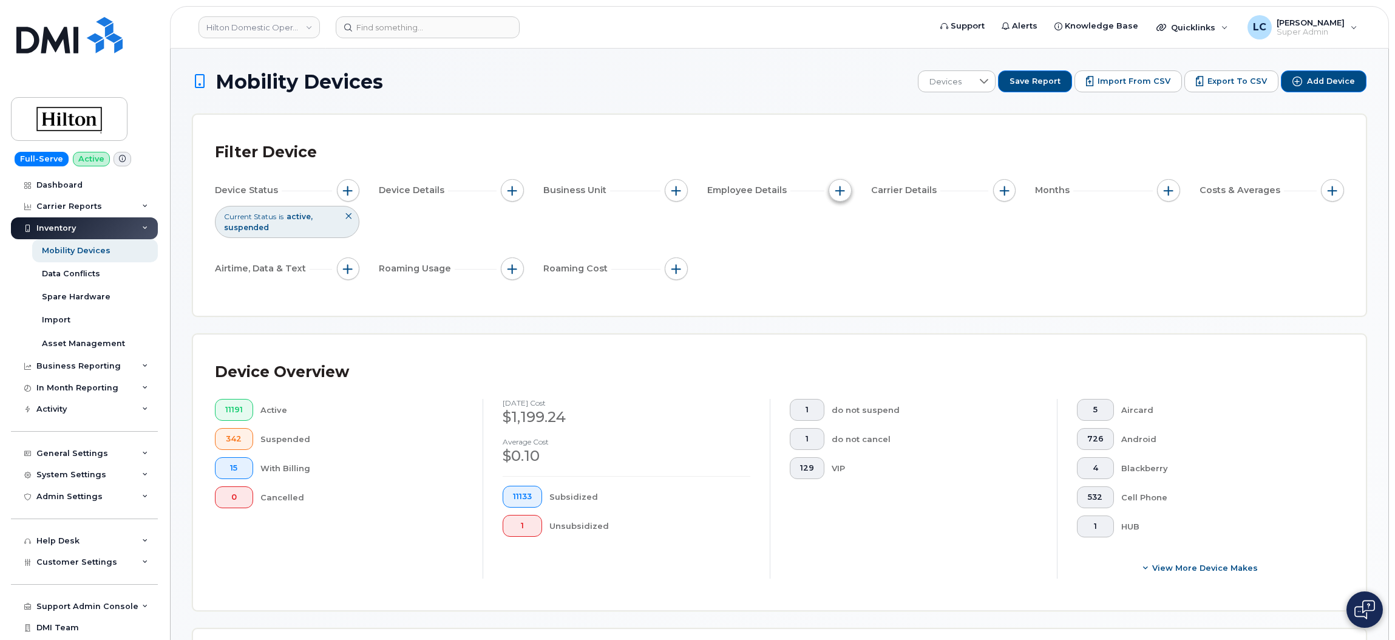
click at [842, 188] on span "button" at bounding box center [841, 191] width 10 height 10
click at [910, 325] on label "Employee Department Name" at bounding box center [917, 323] width 126 height 12
click at [848, 325] on input "Employee Department Name" at bounding box center [844, 323] width 10 height 10
checkbox input "true"
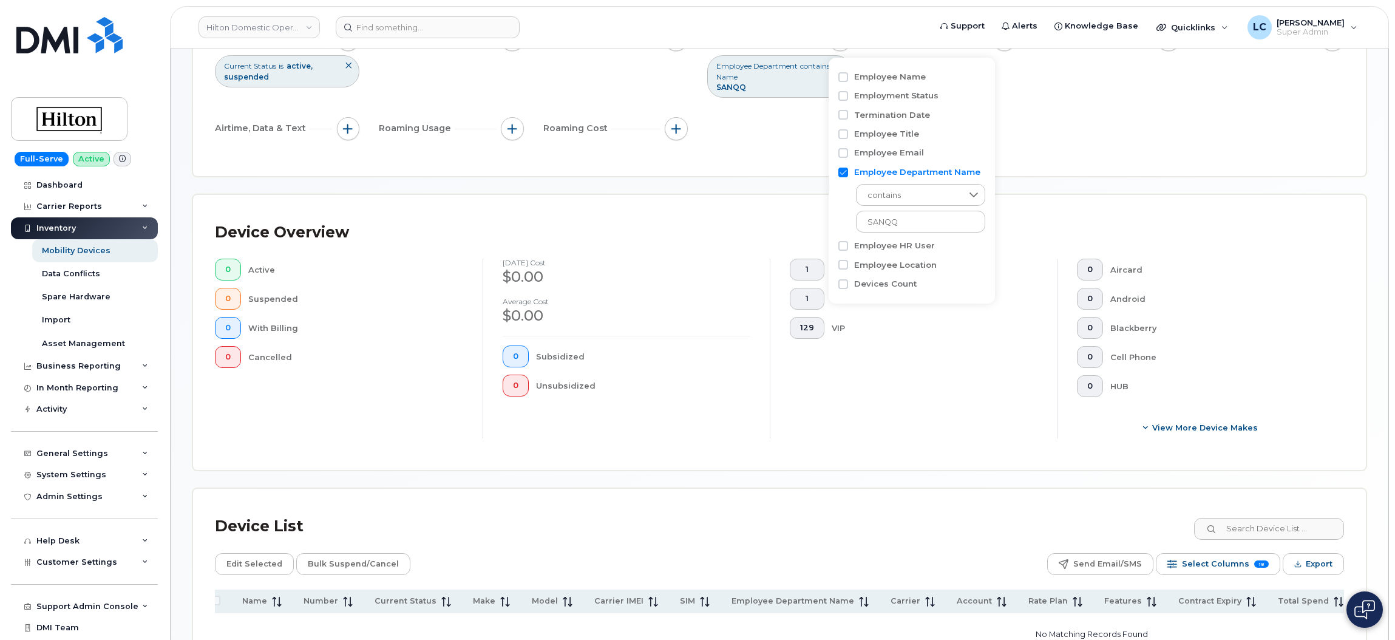
scroll to position [149, 0]
drag, startPoint x: 923, startPoint y: 225, endPoint x: 841, endPoint y: 226, distance: 82.0
click at [841, 226] on div "contains SANQQ" at bounding box center [913, 207] width 148 height 55
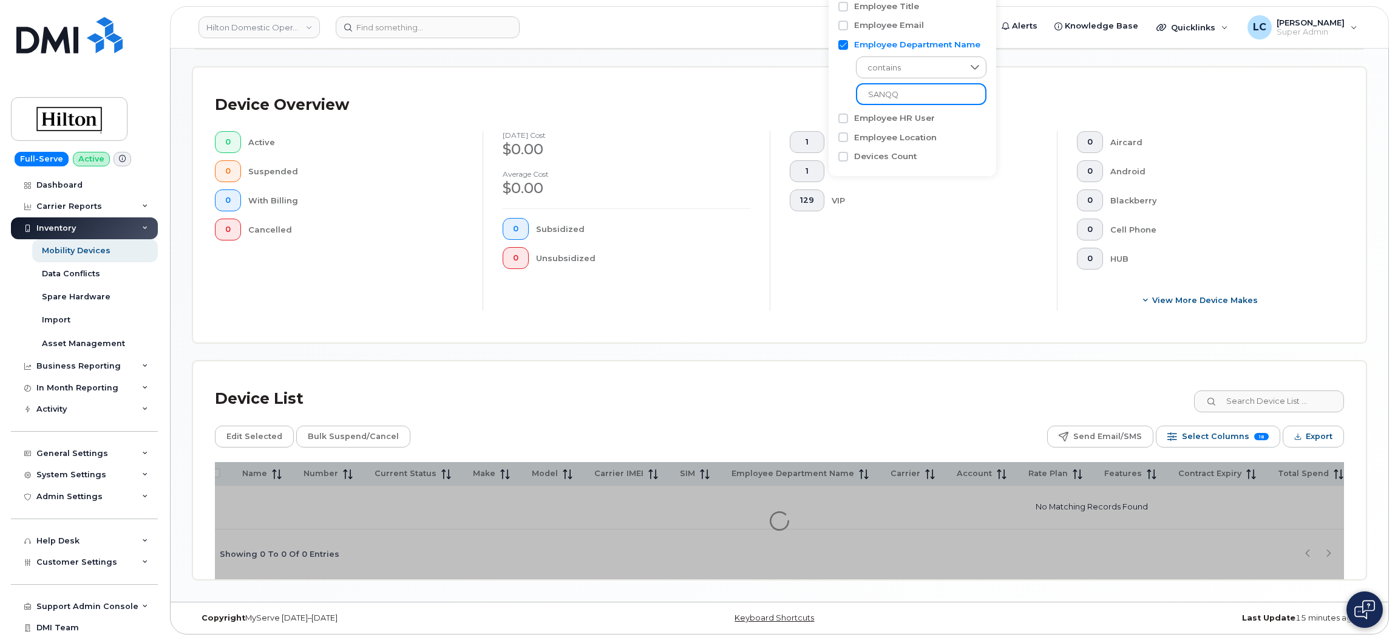
scroll to position [276, 0]
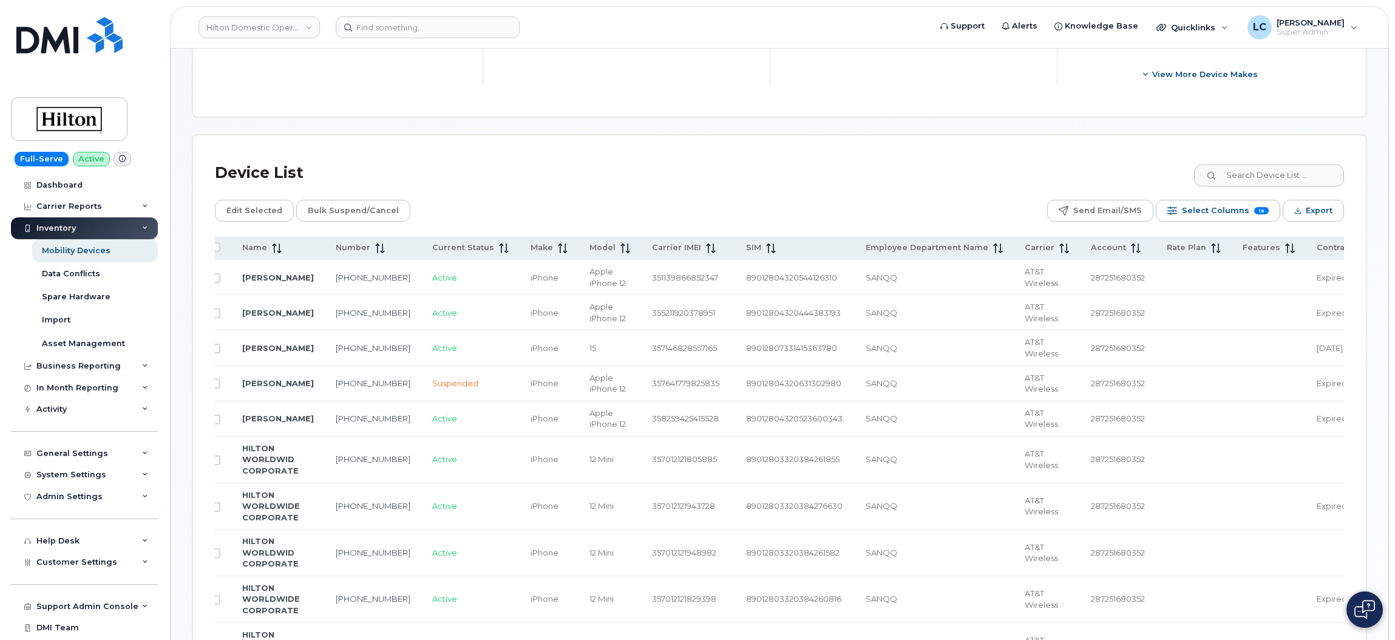
scroll to position [502, 0]
type input "SANQQ"
click at [1324, 203] on span "Export" at bounding box center [1319, 212] width 27 height 18
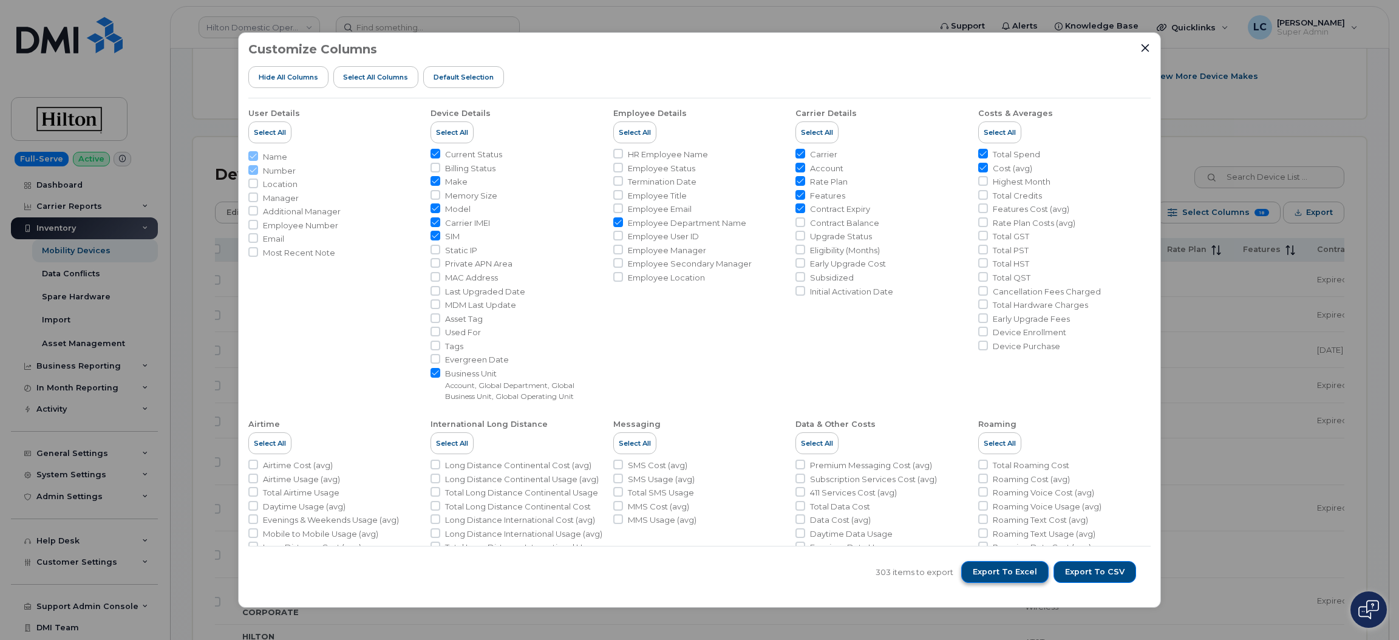
click at [1022, 574] on span "Export to Excel" at bounding box center [1005, 572] width 64 height 11
click at [1230, 111] on div "Customize Columns Hide All Columns Select all Columns Default Selection User De…" at bounding box center [699, 320] width 1399 height 640
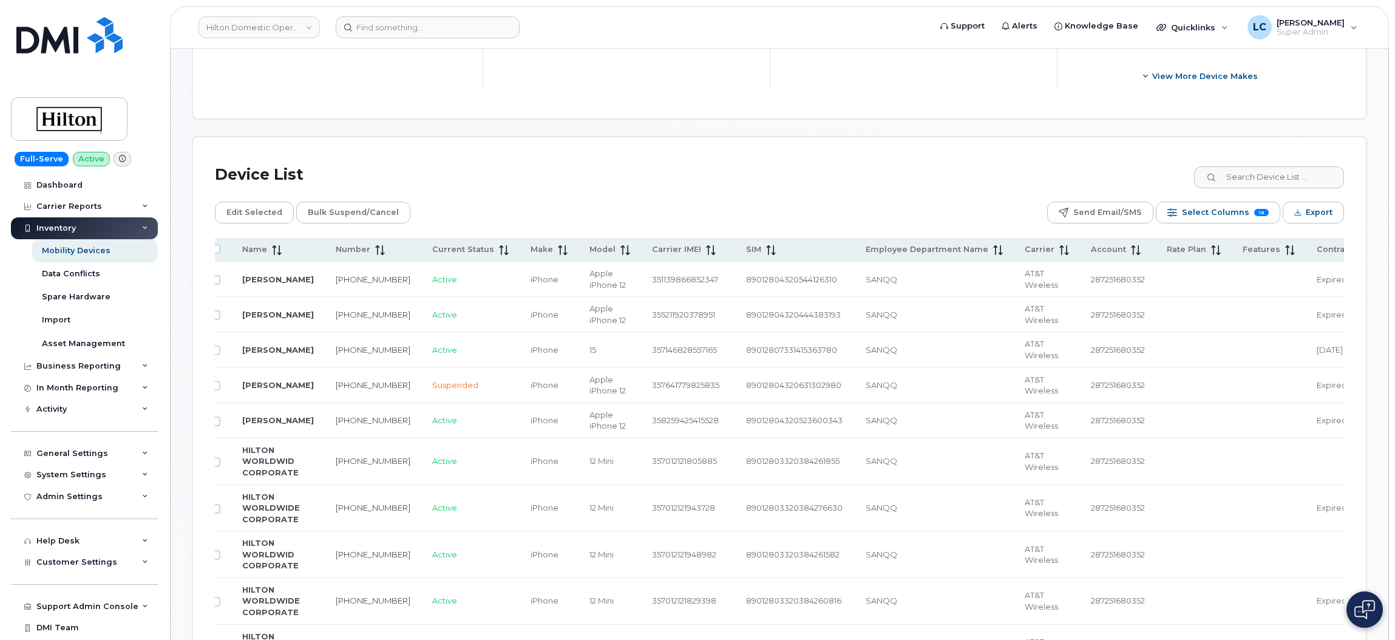
scroll to position [0, 0]
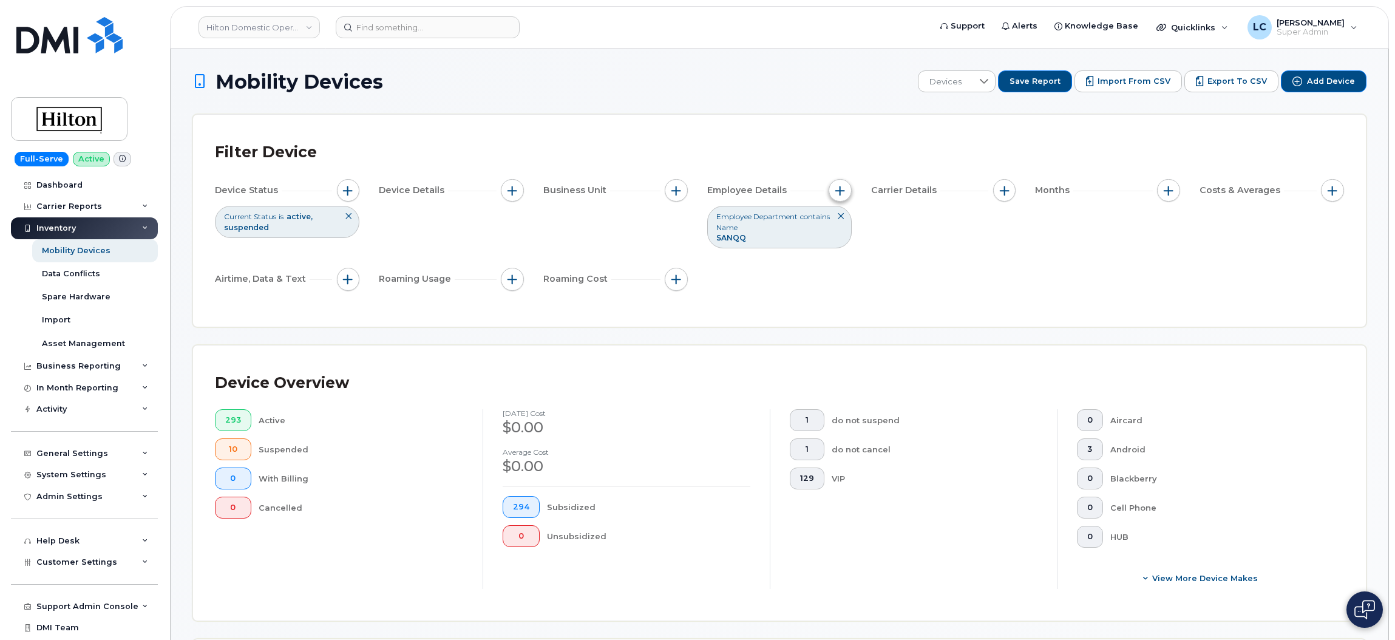
click at [836, 195] on span "button" at bounding box center [841, 191] width 10 height 10
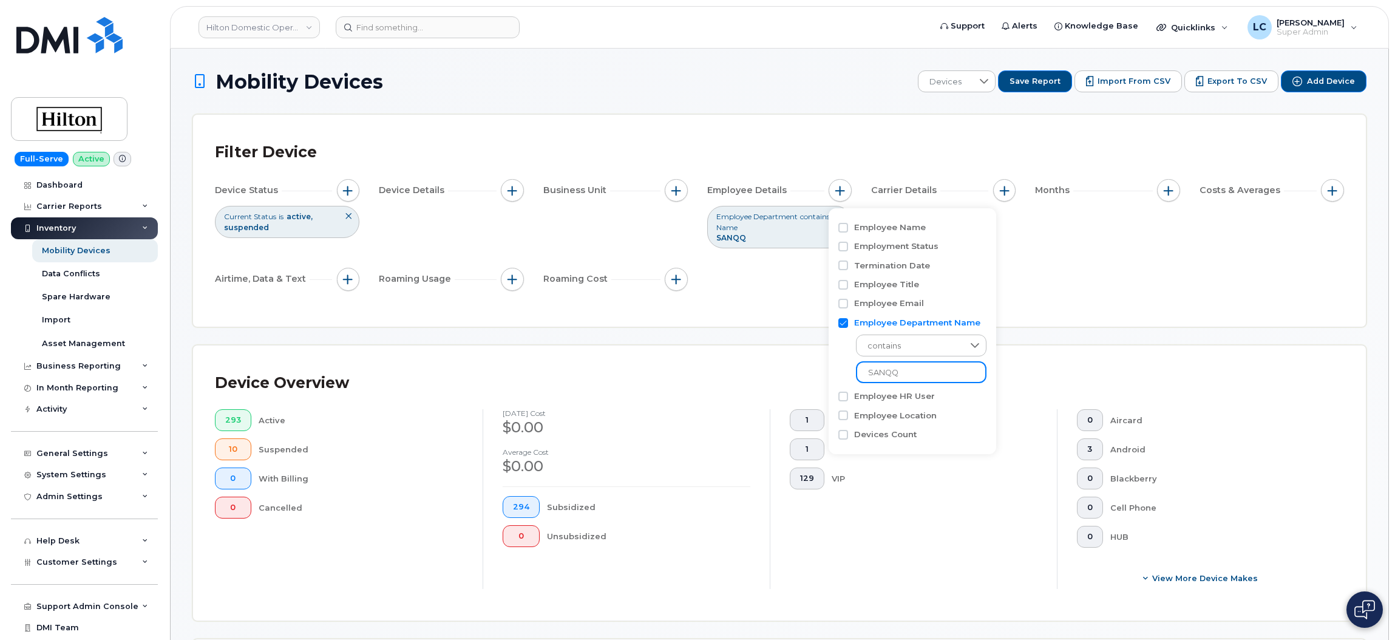
drag, startPoint x: 899, startPoint y: 374, endPoint x: 836, endPoint y: 386, distance: 63.6
click at [836, 386] on div "Employee Name Employment Status Termination Date Employee Title Employee Email …" at bounding box center [913, 331] width 168 height 246
type input "MEXRF"
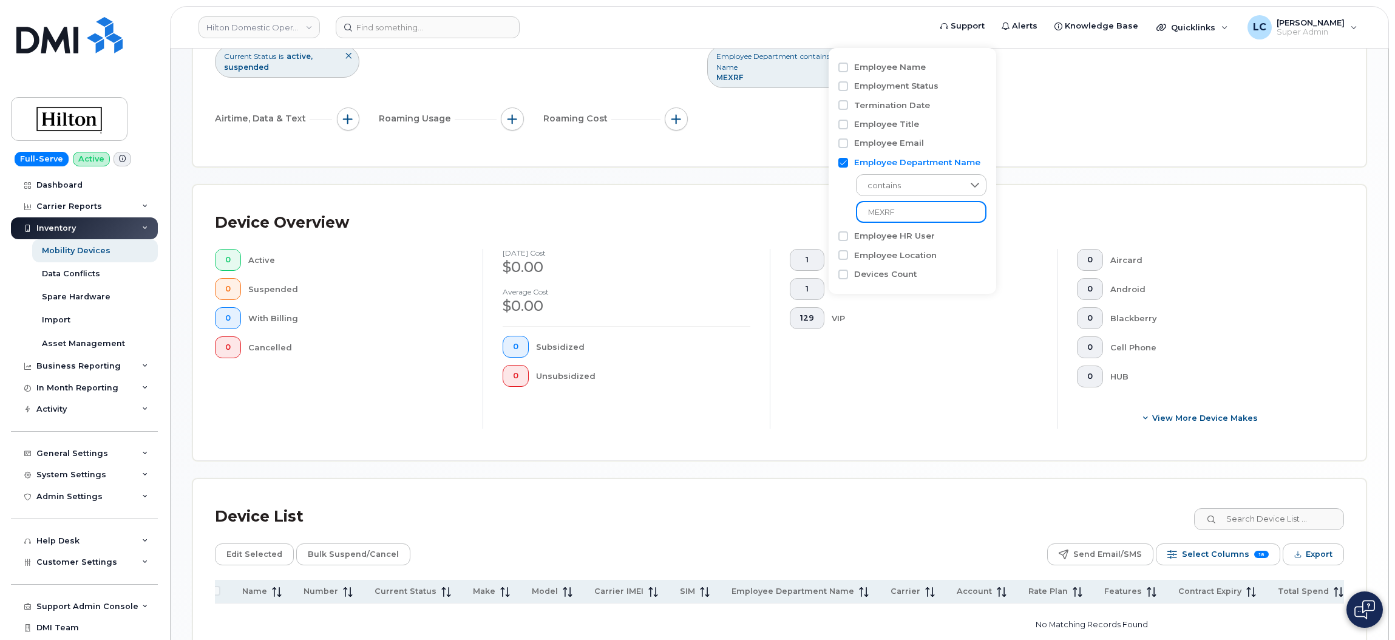
scroll to position [152, 0]
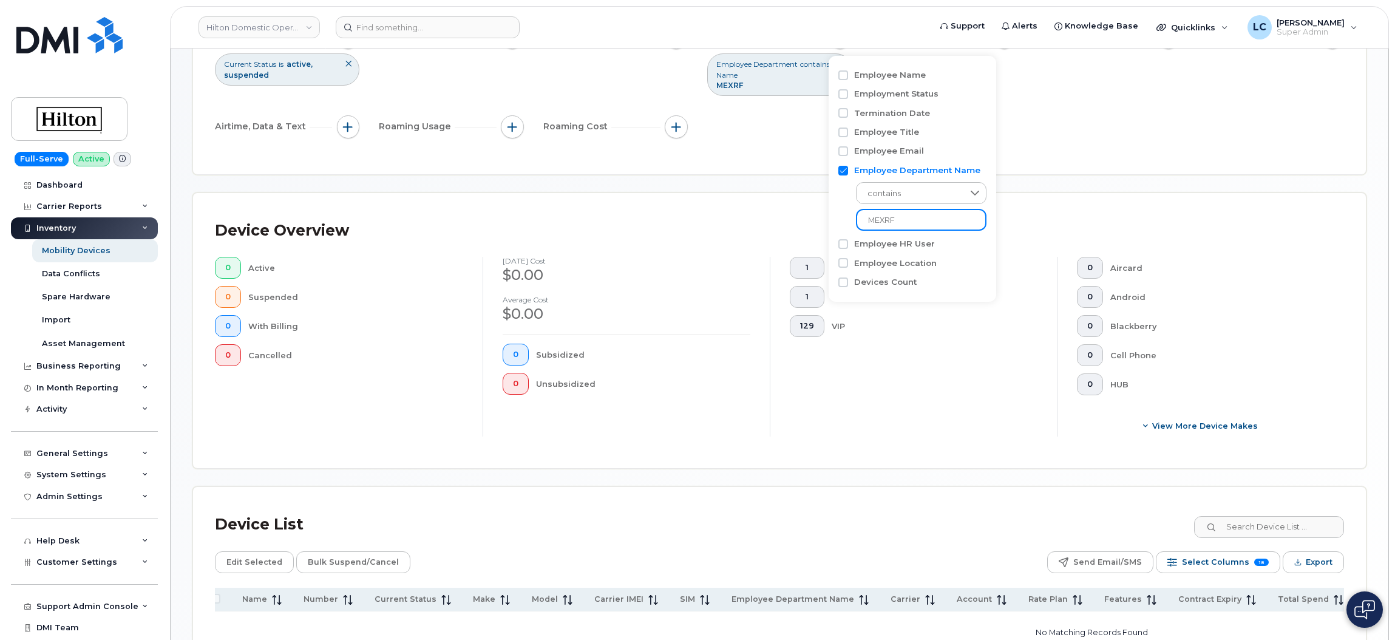
drag, startPoint x: 910, startPoint y: 222, endPoint x: 808, endPoint y: 224, distance: 101.4
click at [808, 224] on body "Hilton Domestic Operating Company Inc Support Alerts Knowledge Base Quicklinks …" at bounding box center [697, 307] width 1395 height 919
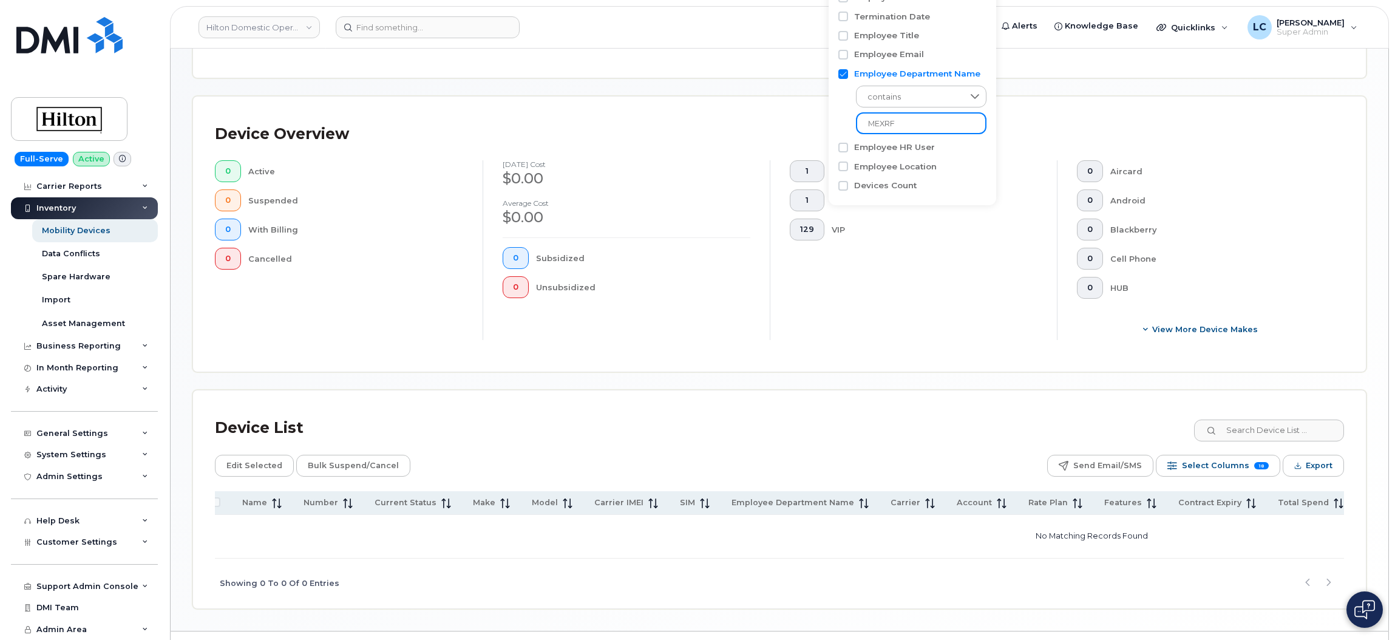
scroll to position [22, 0]
drag, startPoint x: 921, startPoint y: 127, endPoint x: 808, endPoint y: 144, distance: 113.6
click at [808, 144] on body "Hilton Domestic Operating Company Inc Support Alerts Knowledge Base Quicklinks …" at bounding box center [697, 210] width 1395 height 919
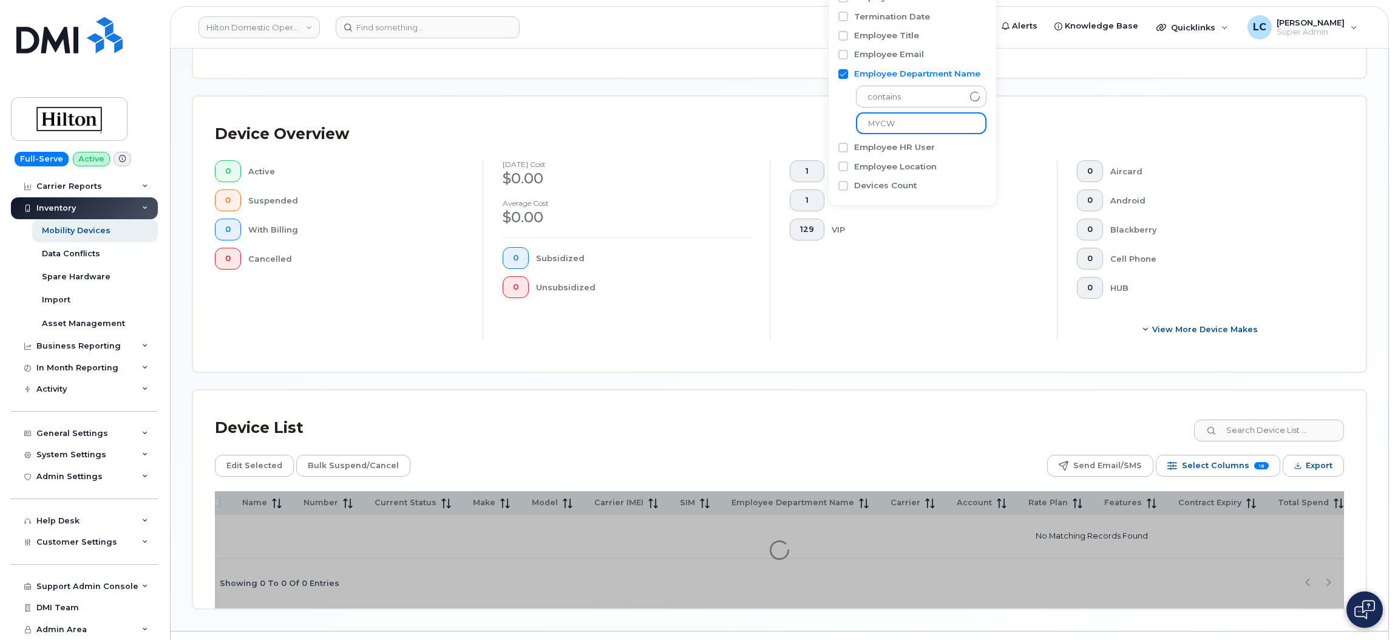
type input "MYCWA"
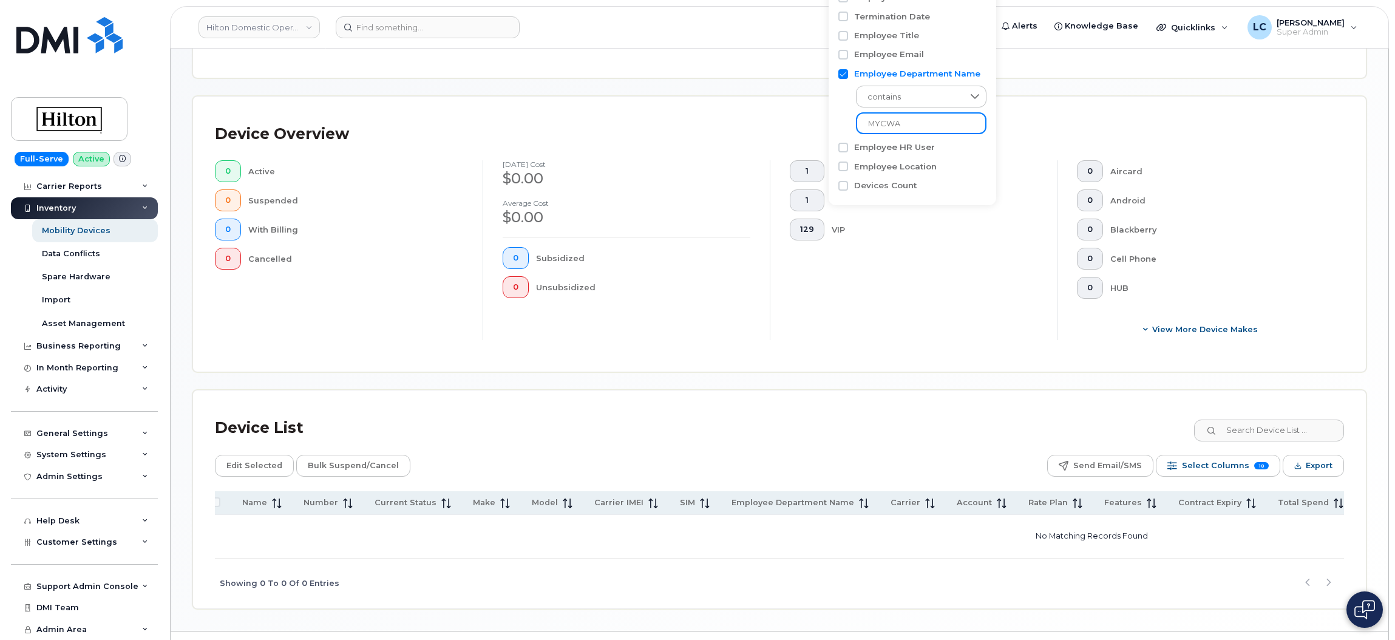
drag, startPoint x: 926, startPoint y: 126, endPoint x: 812, endPoint y: 135, distance: 114.5
click at [812, 135] on body "Hilton Domestic Operating Company Inc Support Alerts Knowledge Base Quicklinks …" at bounding box center [697, 210] width 1395 height 919
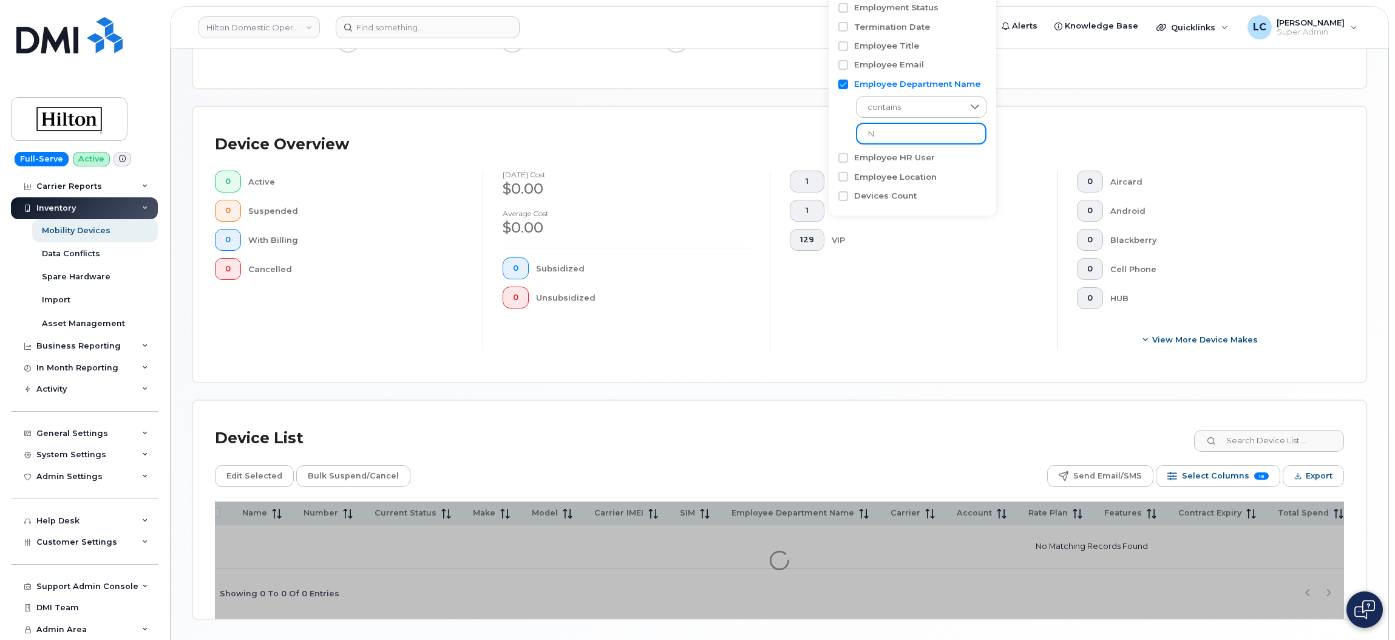
scroll to position [249, 0]
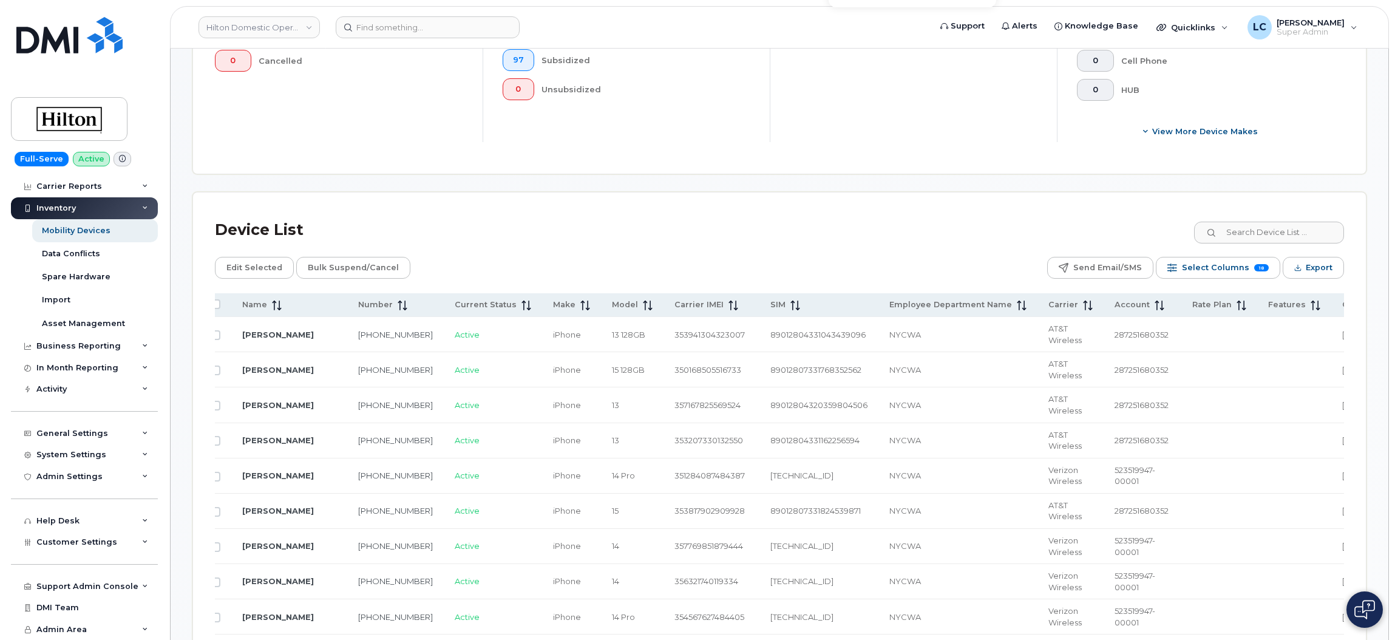
scroll to position [446, 0]
type input "NYCWA"
click at [1317, 268] on span "Export" at bounding box center [1319, 268] width 27 height 18
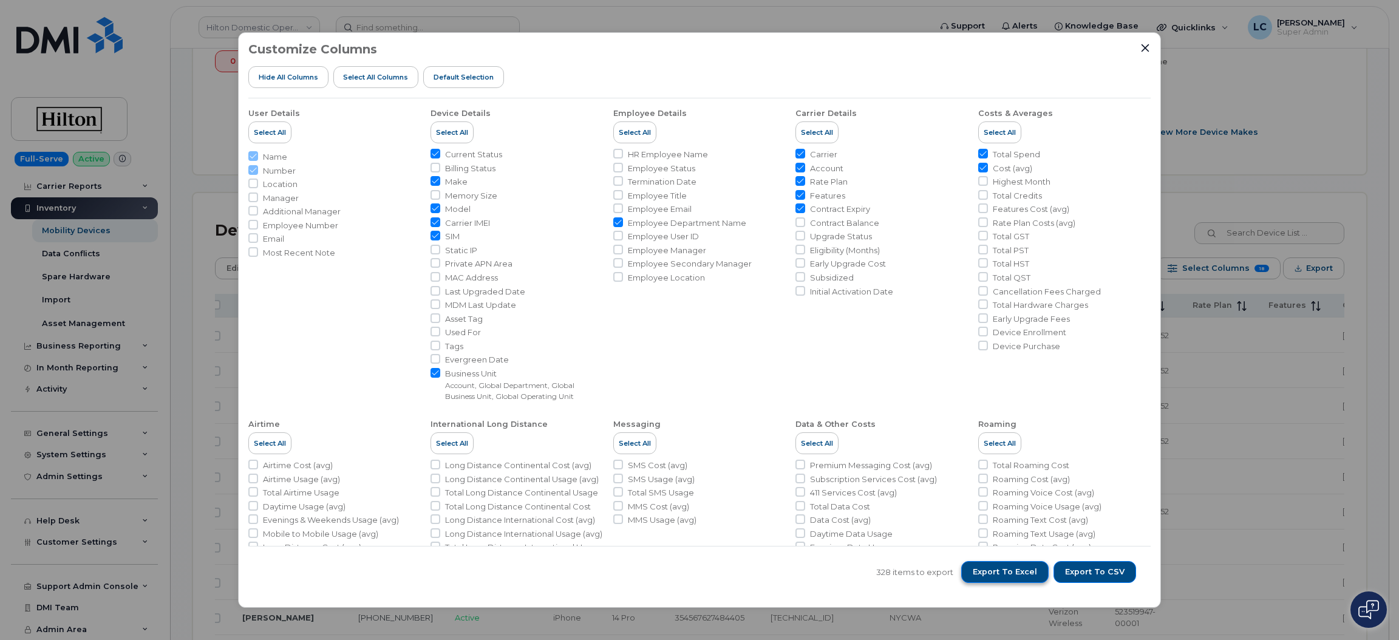
click at [1032, 568] on span "Export to Excel" at bounding box center [1005, 572] width 64 height 11
click at [1244, 253] on div "Customize Columns Hide All Columns Select all Columns Default Selection User De…" at bounding box center [699, 320] width 1399 height 640
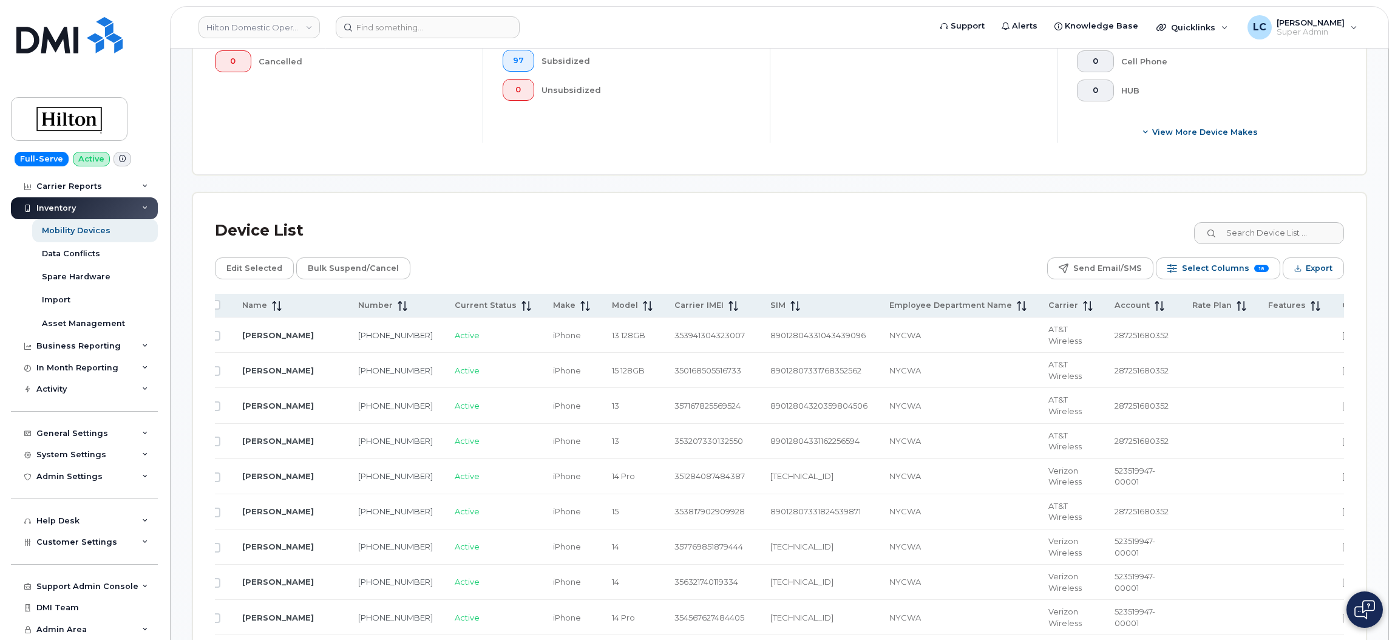
scroll to position [0, 0]
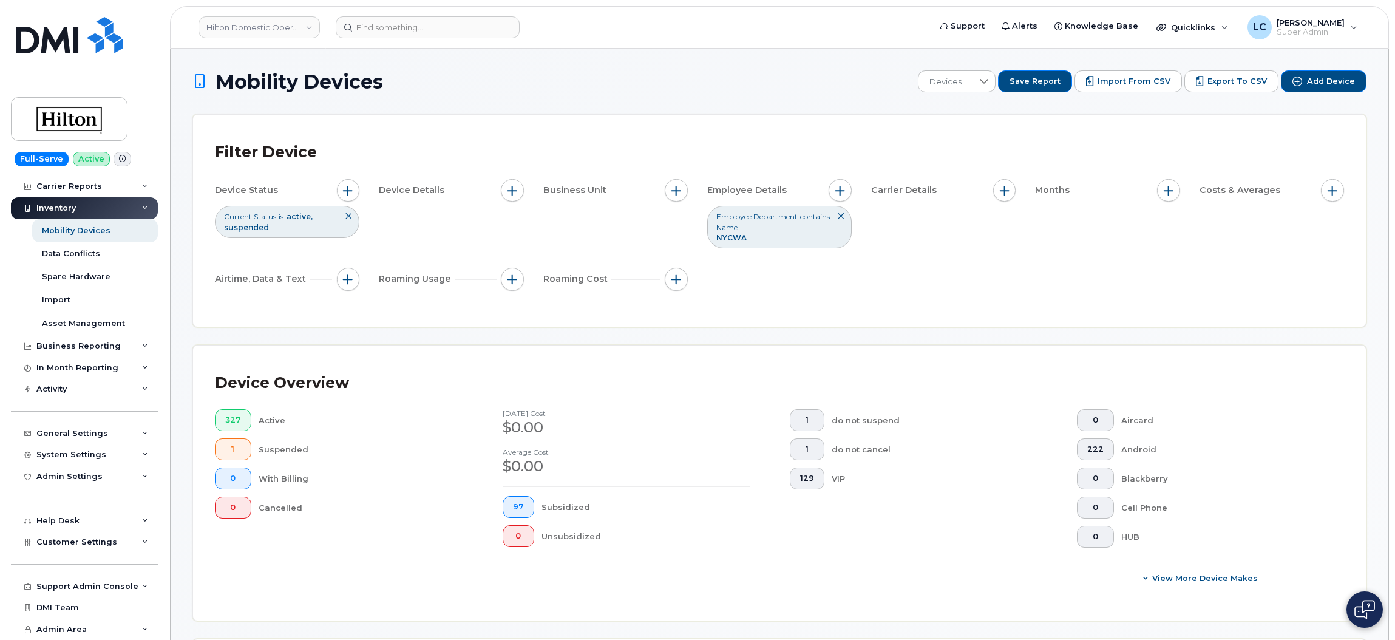
click at [840, 220] on icon at bounding box center [840, 216] width 7 height 7
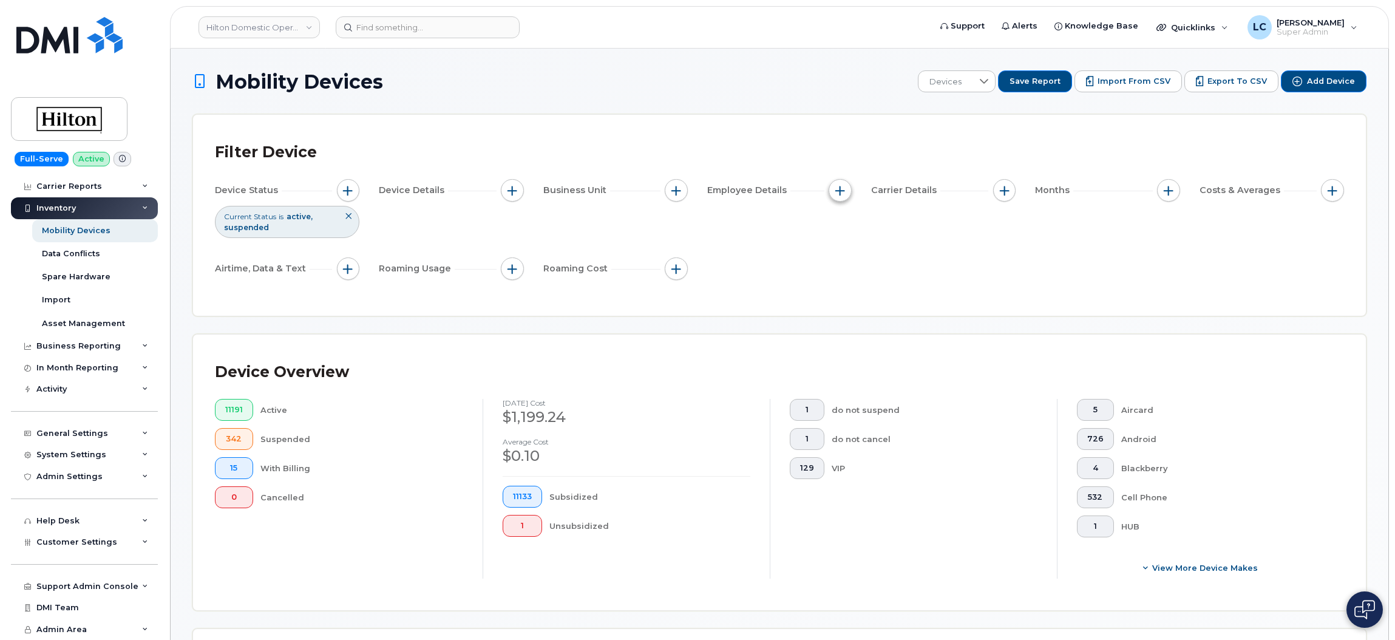
click at [840, 191] on span "button" at bounding box center [841, 191] width 10 height 10
click at [877, 324] on label "Employee Department Name" at bounding box center [917, 323] width 126 height 12
click at [848, 324] on input "Employee Department Name" at bounding box center [844, 323] width 10 height 10
checkbox input "true"
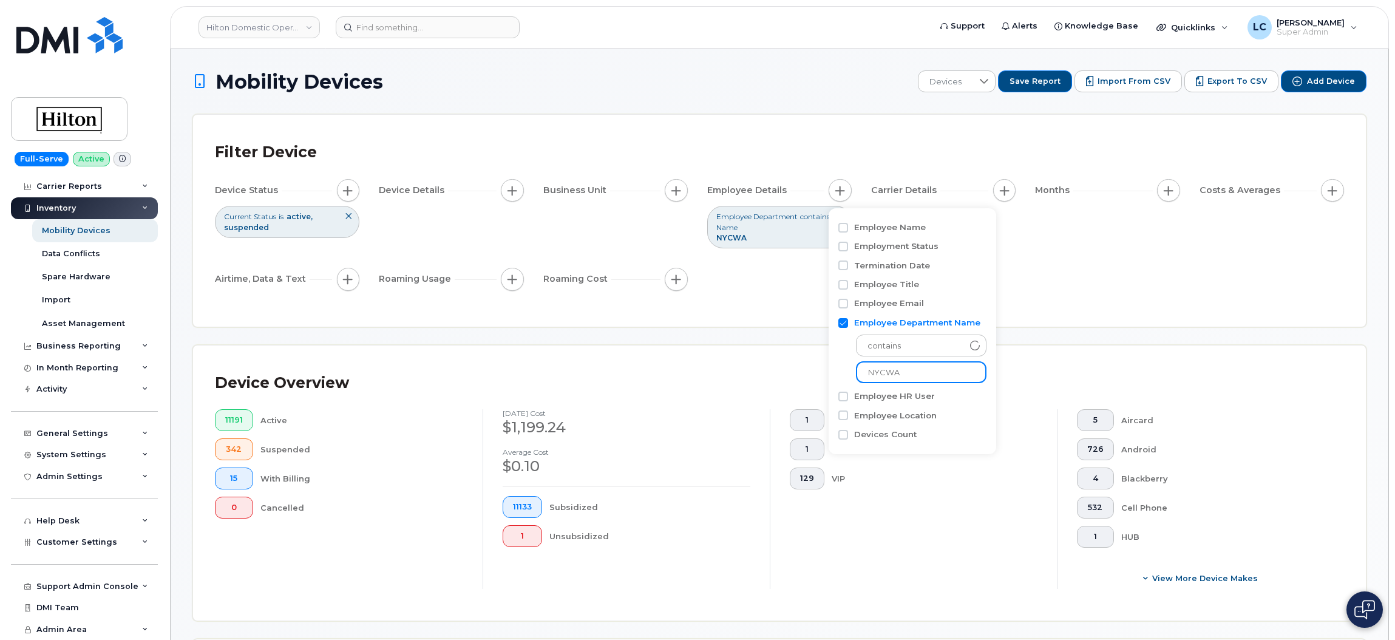
drag, startPoint x: 904, startPoint y: 370, endPoint x: 824, endPoint y: 373, distance: 80.2
type input "JHMGA"
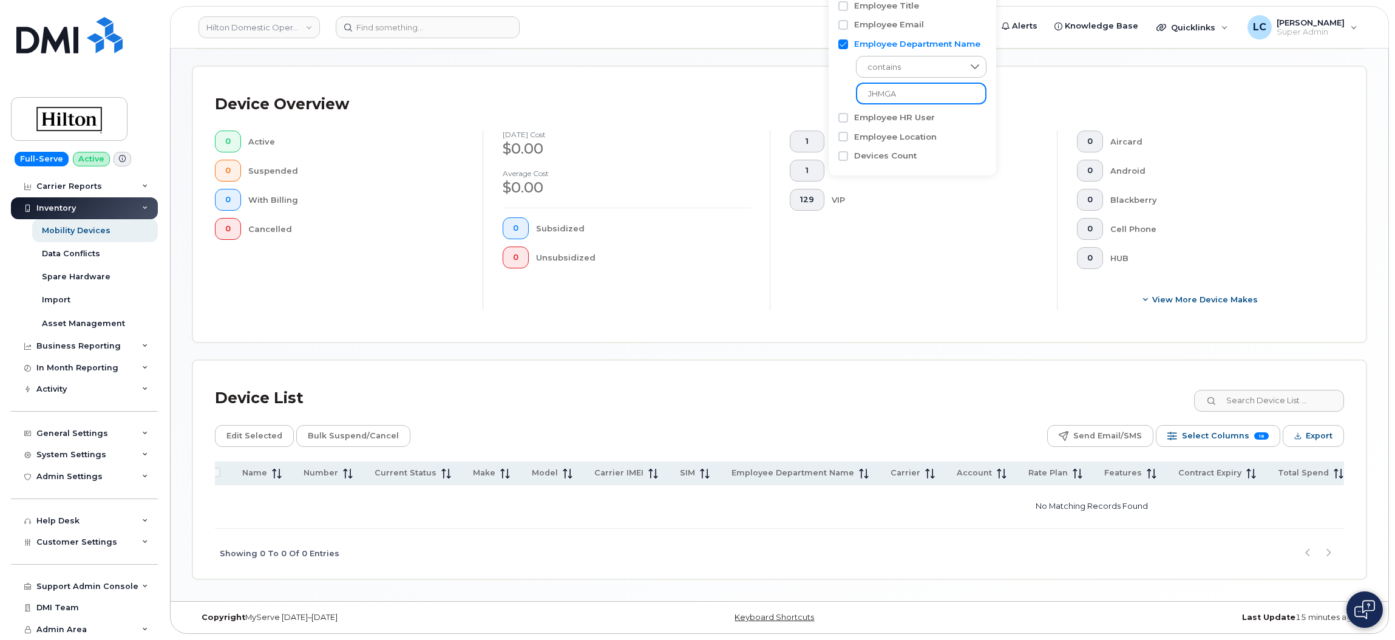
scroll to position [187, 0]
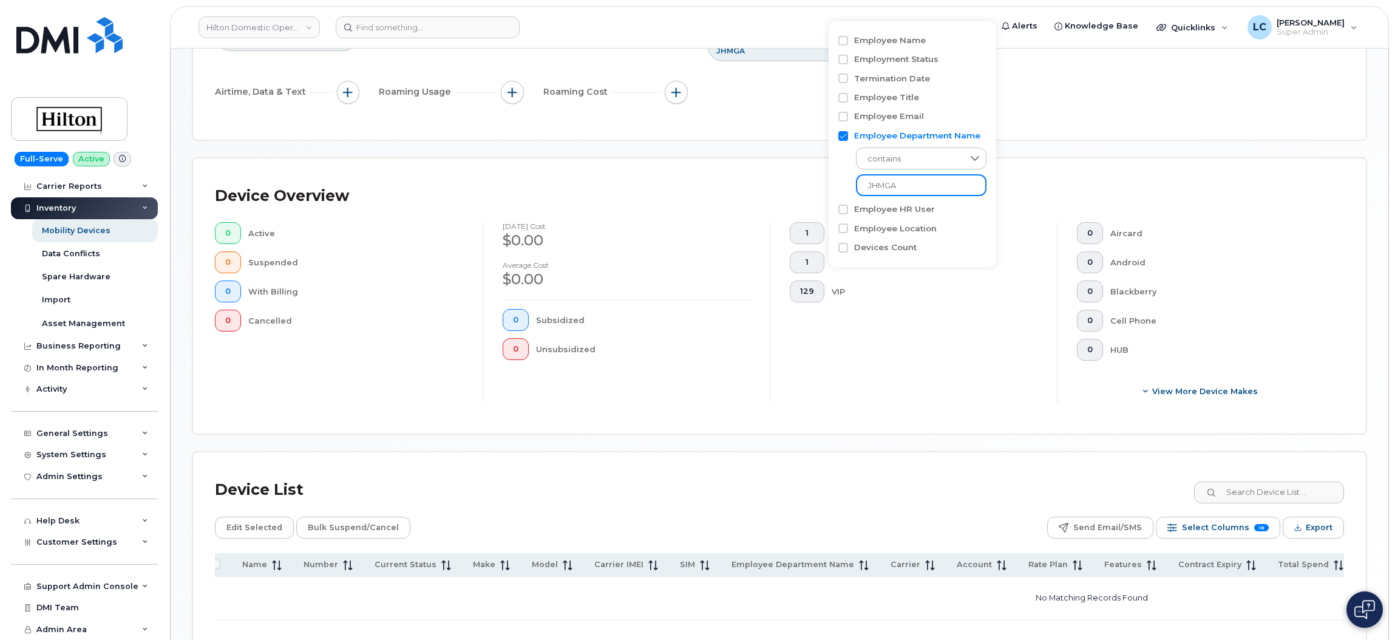
drag, startPoint x: 924, startPoint y: 180, endPoint x: 785, endPoint y: 203, distance: 141.0
click at [785, 203] on body "Hilton Domestic Operating Company Inc Support Alerts Knowledge Base Quicklinks …" at bounding box center [697, 272] width 1395 height 919
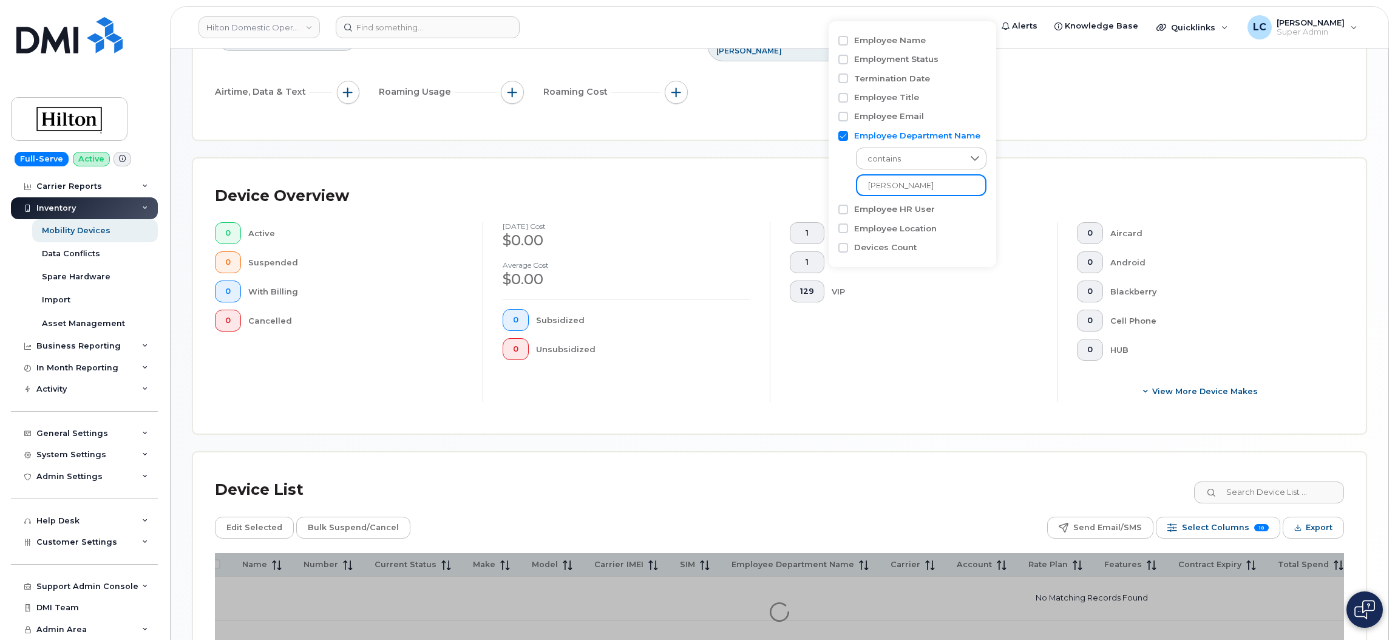
type input "J"
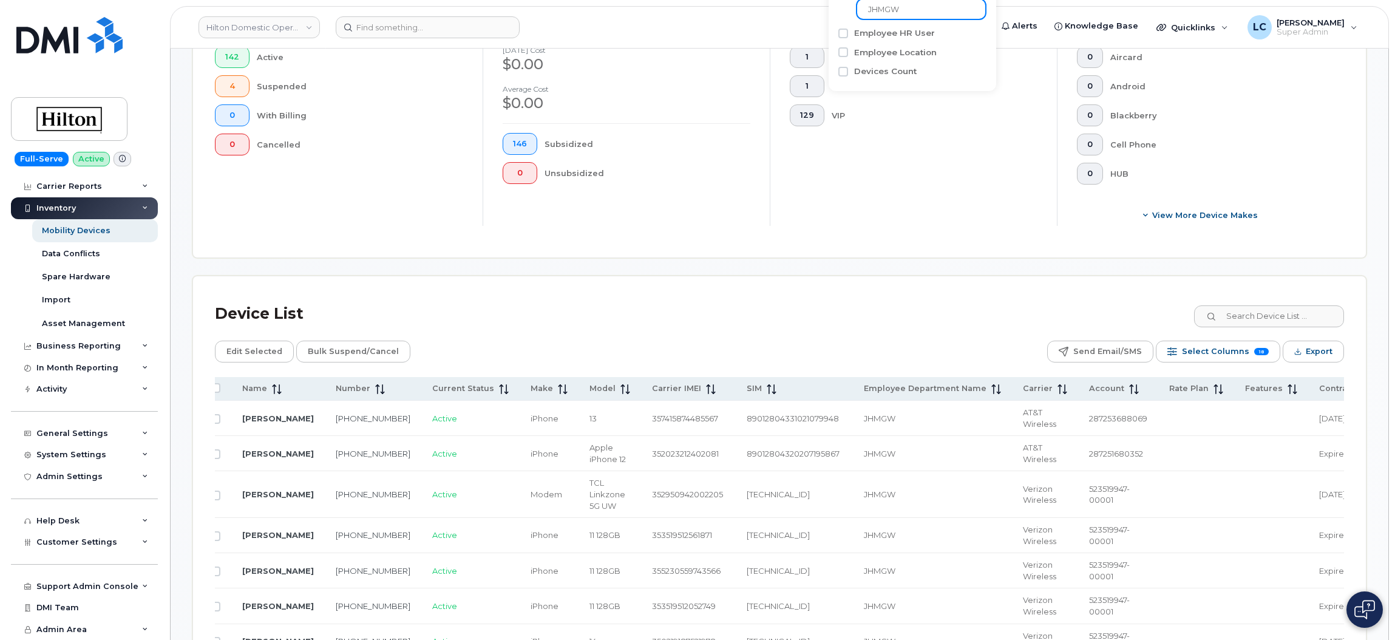
scroll to position [363, 0]
type input "JHMGW"
click at [1329, 349] on span "Export" at bounding box center [1319, 352] width 27 height 18
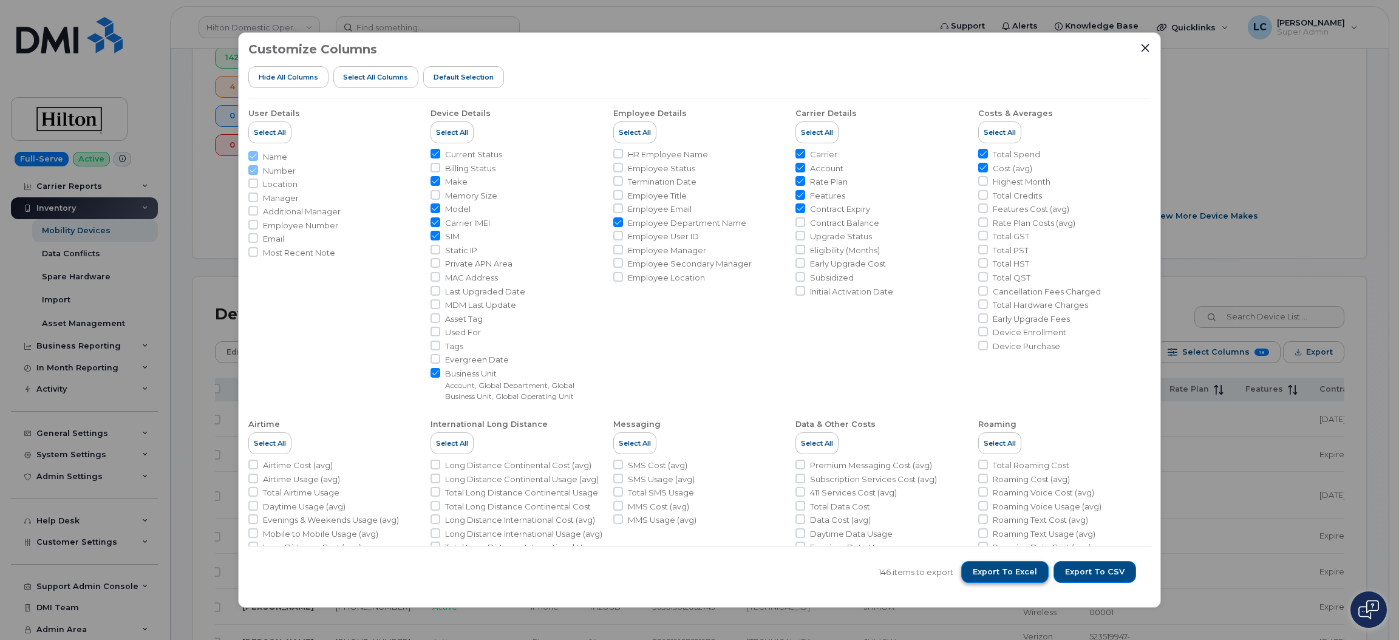
click at [1024, 562] on button "Export to Excel" at bounding box center [1004, 572] width 87 height 22
click at [1146, 47] on icon "Close" at bounding box center [1145, 48] width 10 height 10
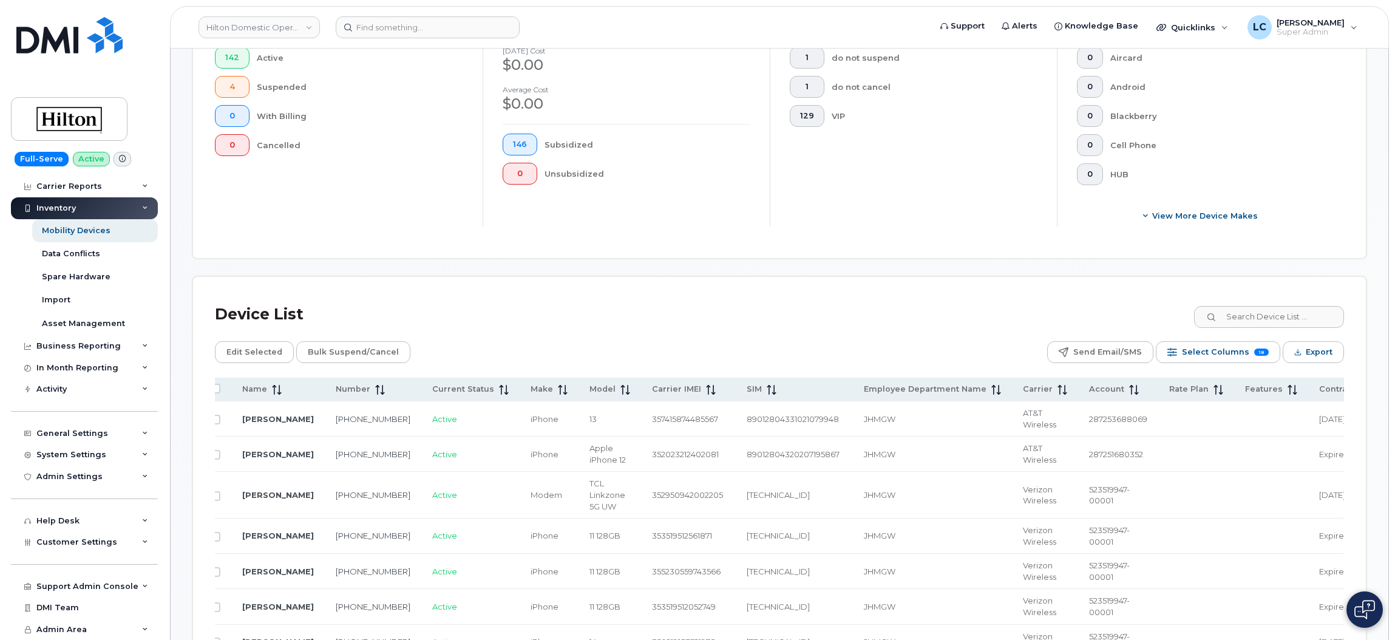
scroll to position [0, 0]
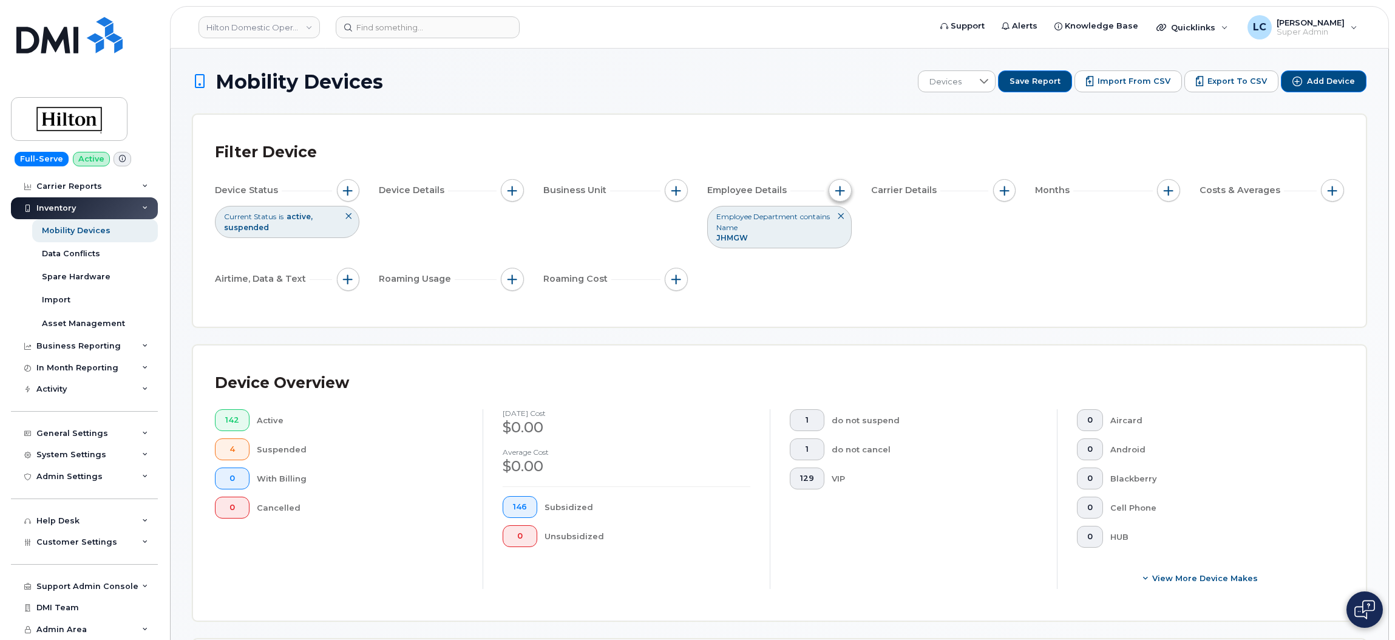
click at [844, 194] on span "button" at bounding box center [841, 191] width 10 height 10
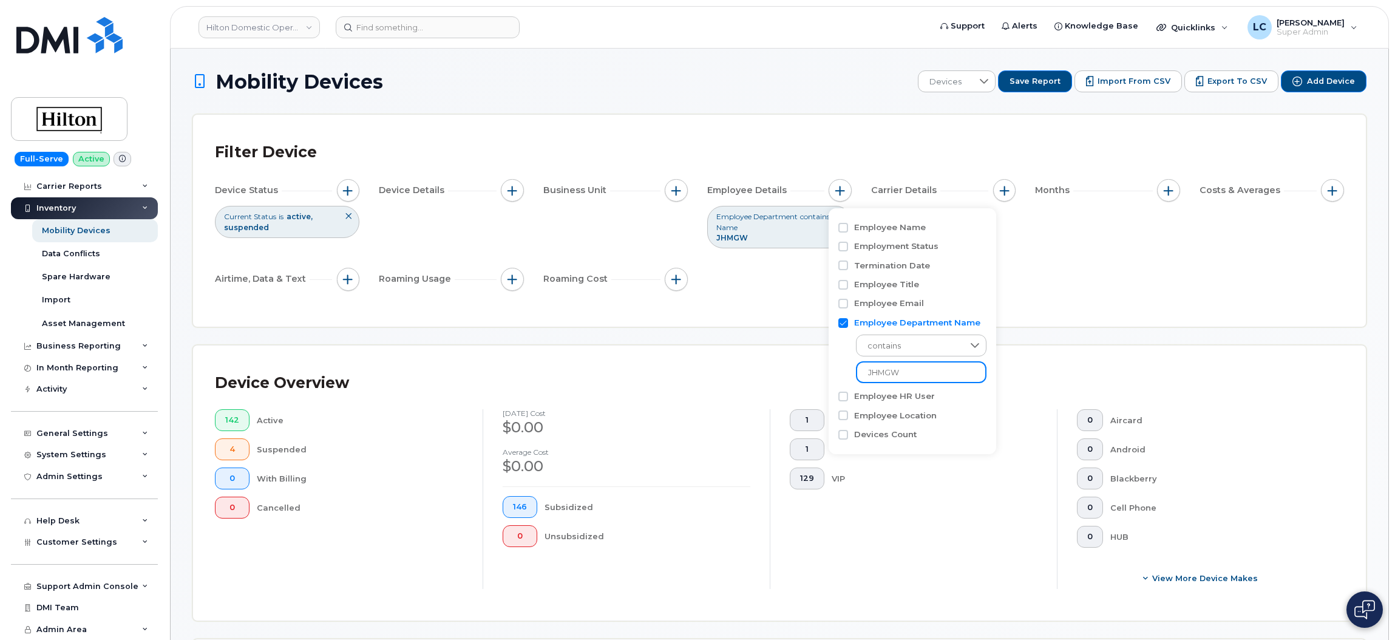
drag, startPoint x: 905, startPoint y: 369, endPoint x: 836, endPoint y: 379, distance: 70.5
click at [836, 379] on div "Employee Name Employment Status Termination Date Employee Title Employee Email …" at bounding box center [913, 331] width 168 height 246
type input "MEXRF"
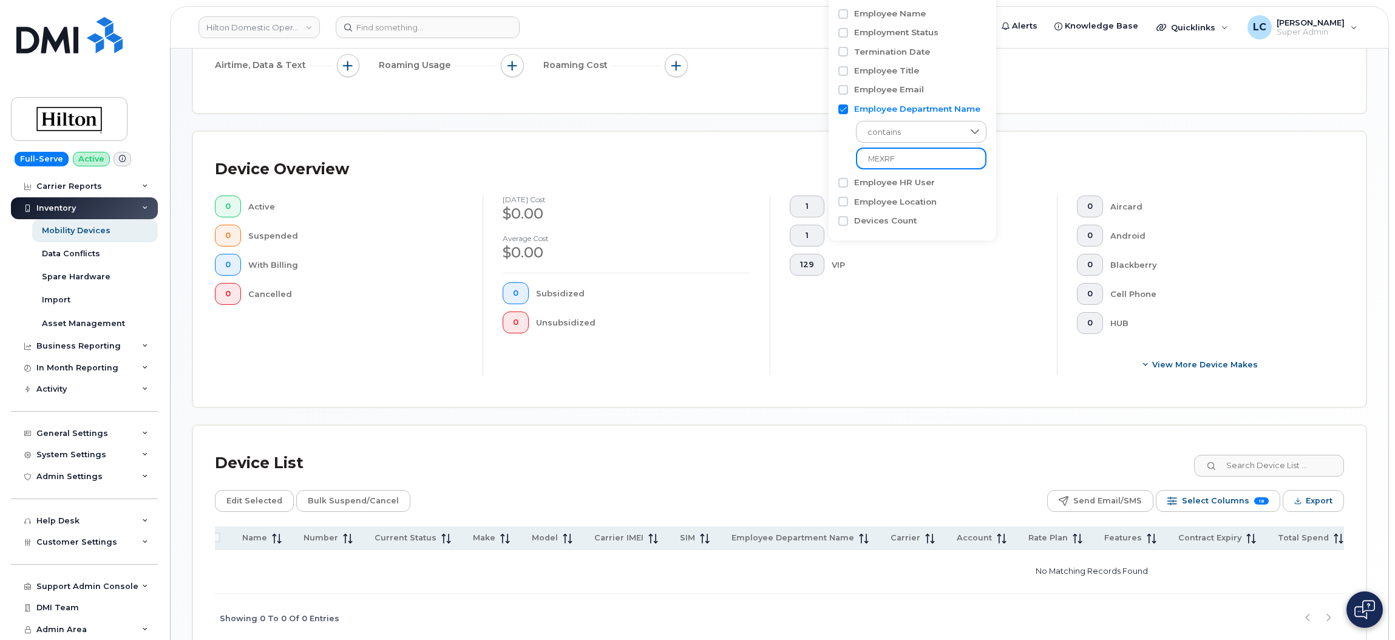
scroll to position [210, 0]
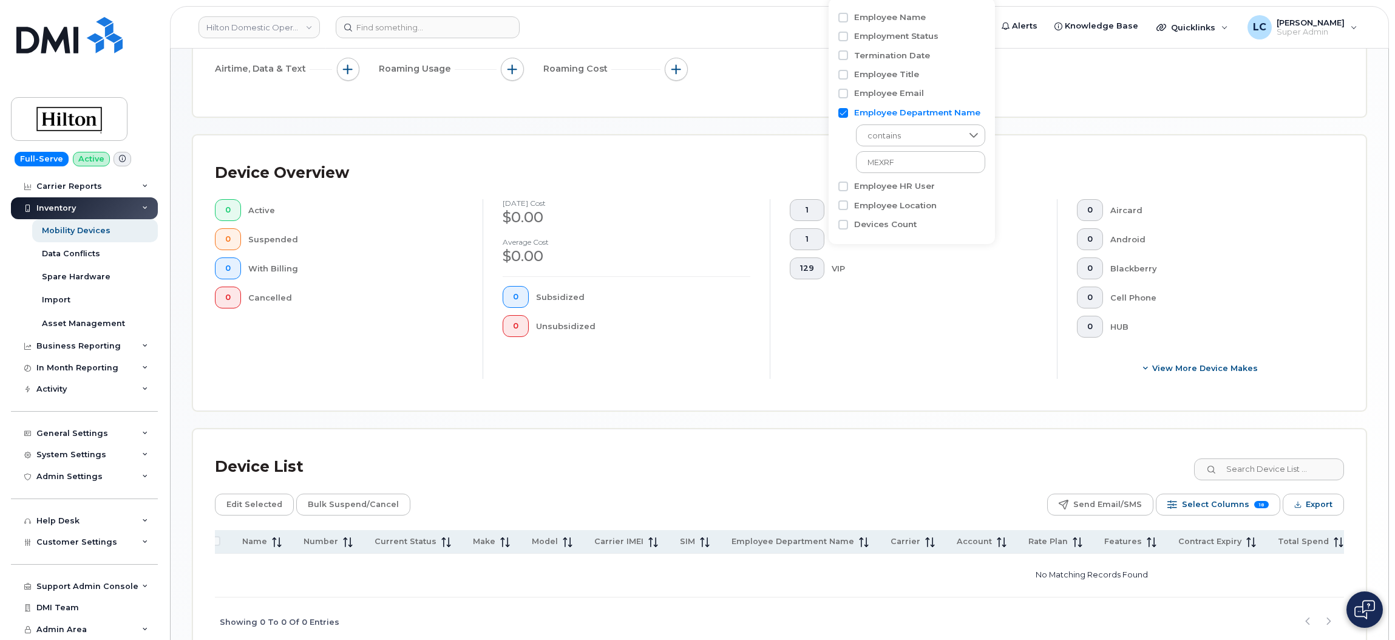
click at [591, 138] on div "Device Overview 0 Active 0 Suspended 0 With Billing 0 Cancelled August 2025 cos…" at bounding box center [779, 273] width 1173 height 276
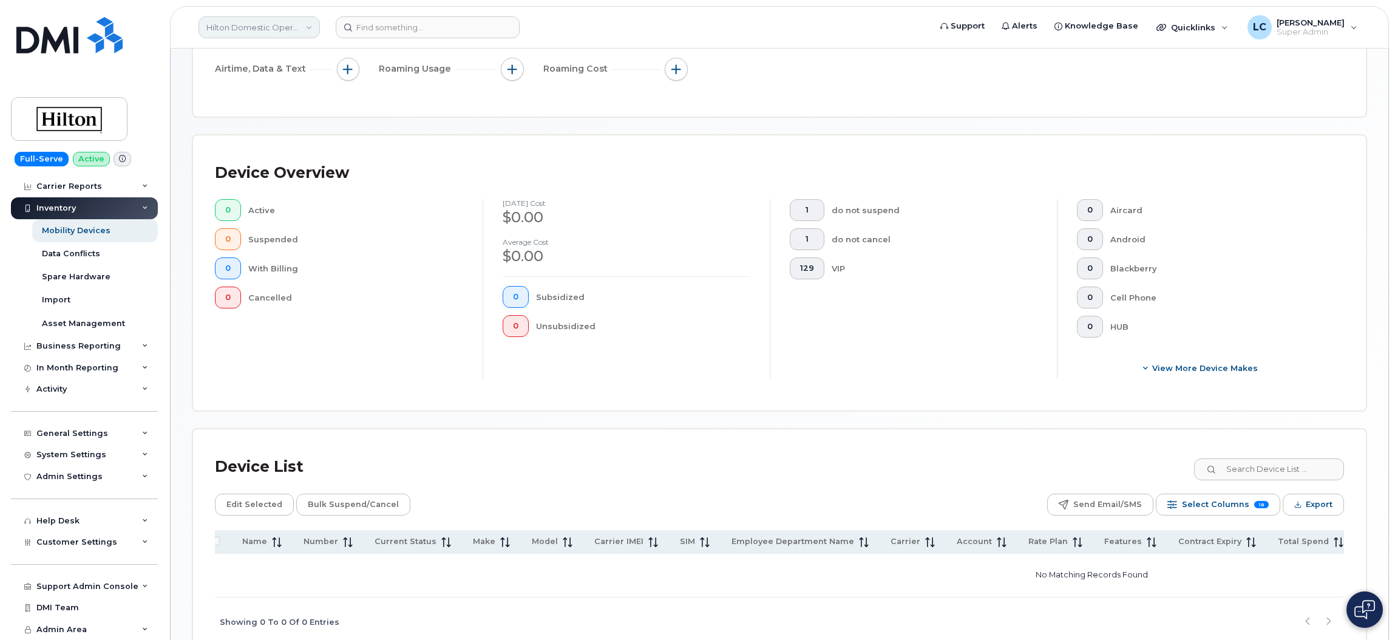
click at [261, 31] on link "Hilton Domestic Operating Company Inc" at bounding box center [259, 27] width 121 height 22
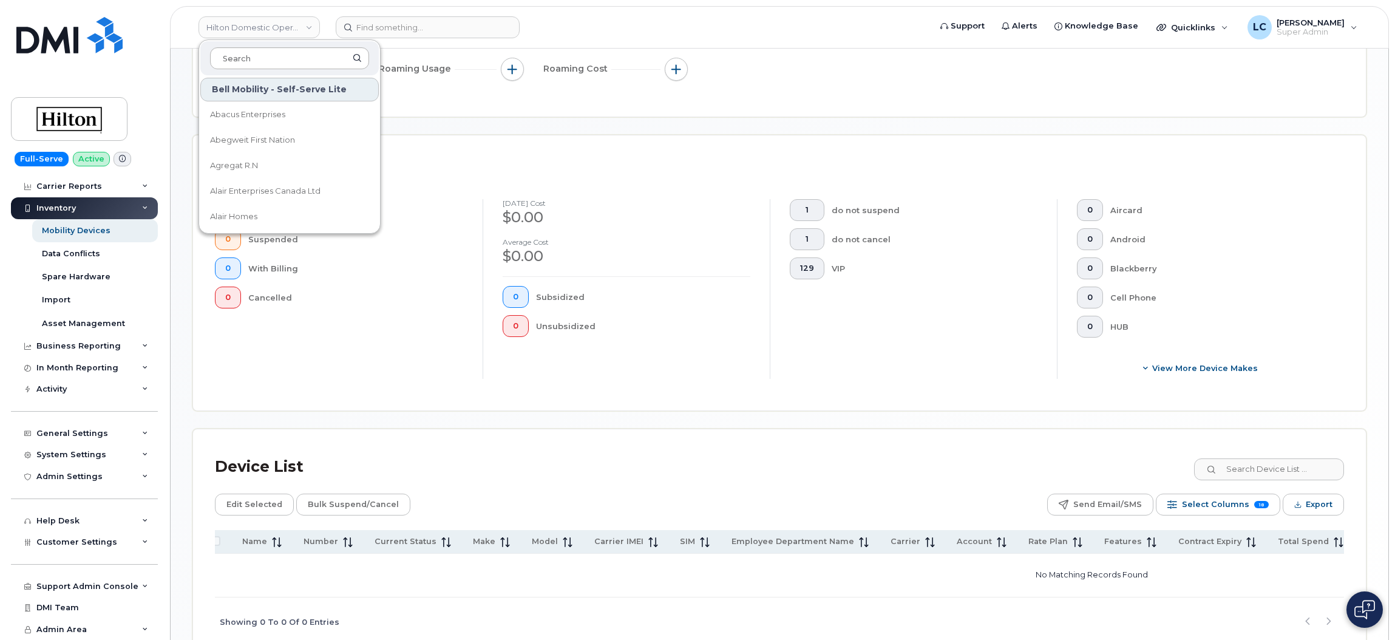
click at [280, 54] on input at bounding box center [289, 58] width 159 height 22
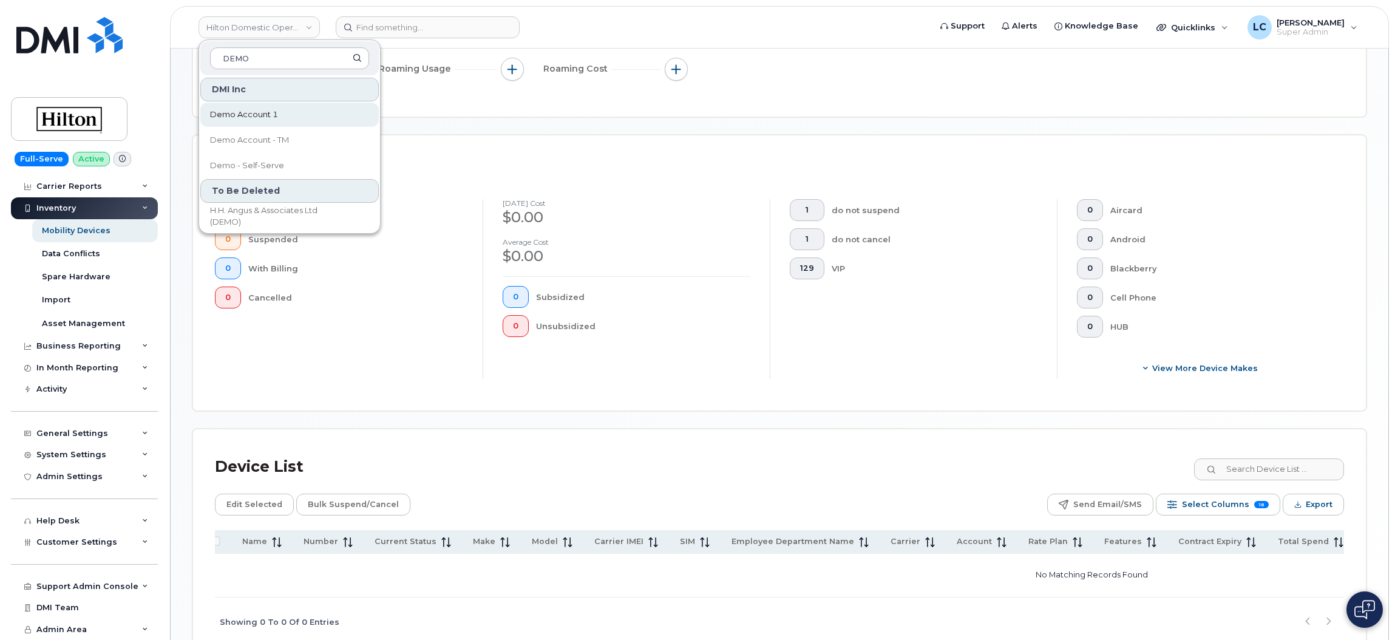
type input "DEMO"
click at [275, 114] on span "Demo Account 1" at bounding box center [244, 115] width 68 height 12
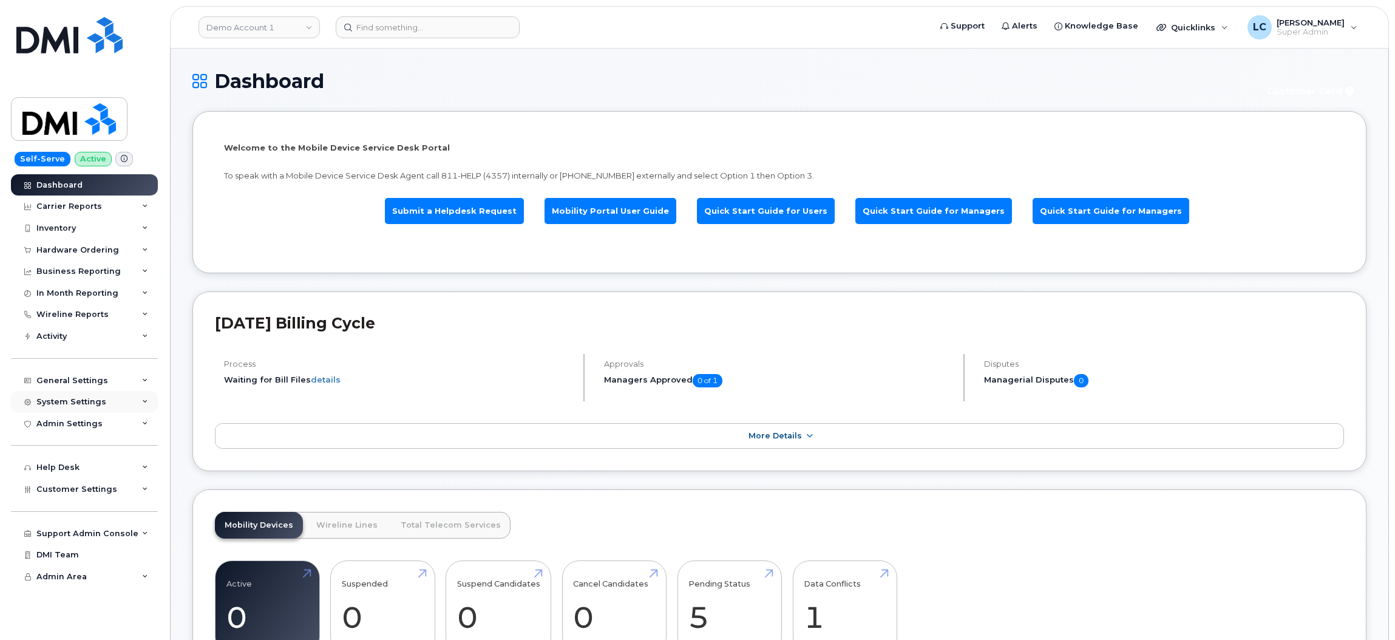
click at [125, 413] on div "System Settings" at bounding box center [84, 402] width 147 height 22
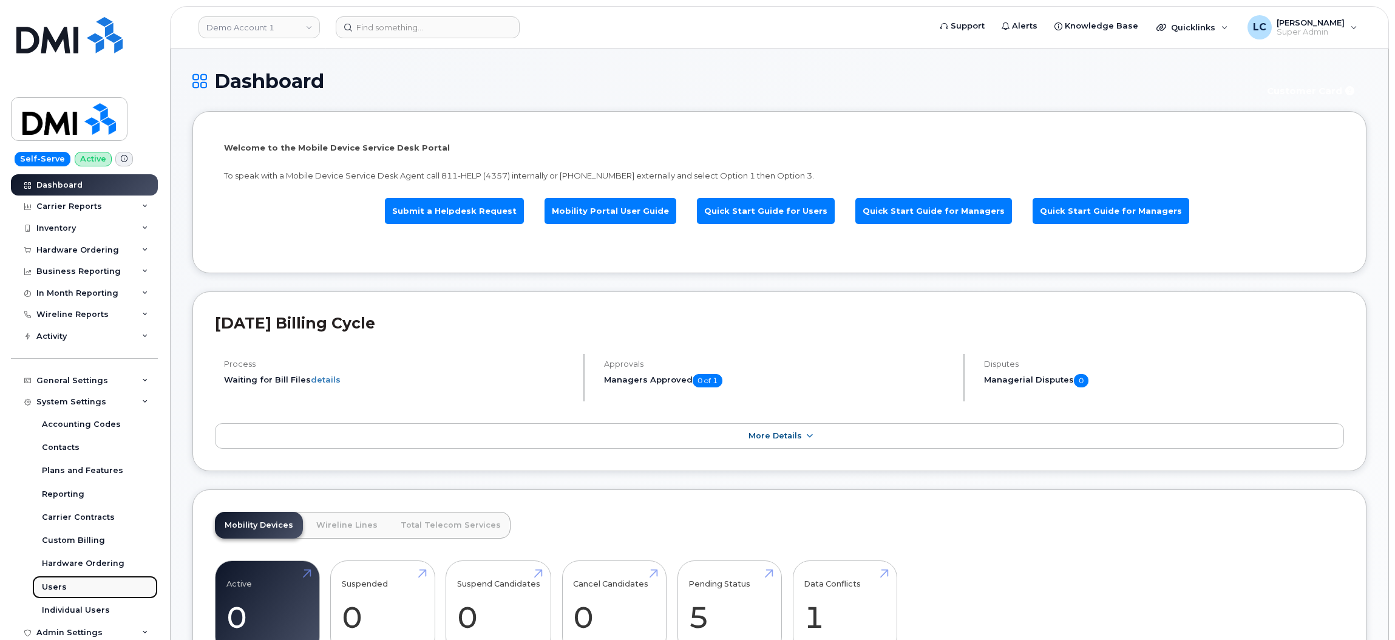
click at [68, 588] on link "Users" at bounding box center [95, 587] width 126 height 23
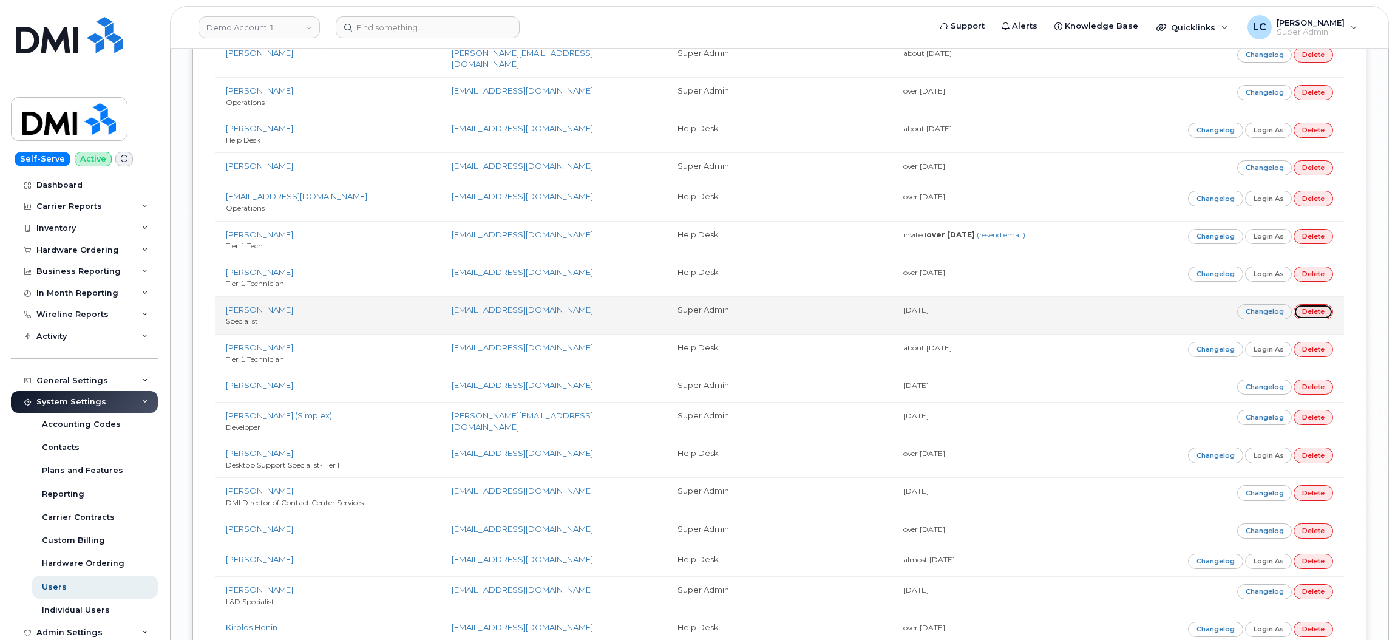
click at [1314, 319] on link "Delete" at bounding box center [1313, 311] width 39 height 15
